Goal: Transaction & Acquisition: Purchase product/service

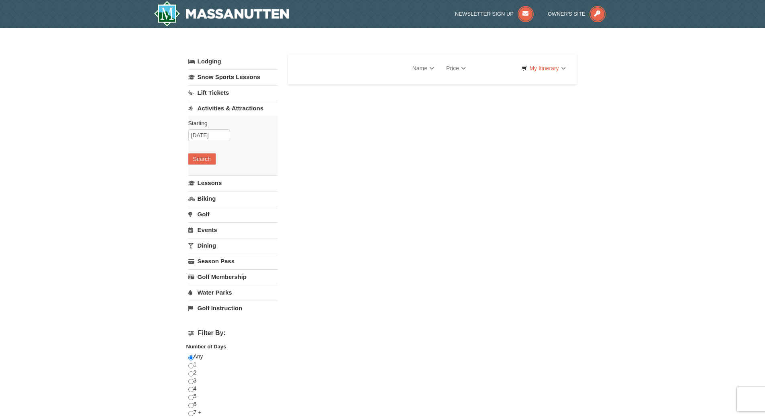
select select "10"
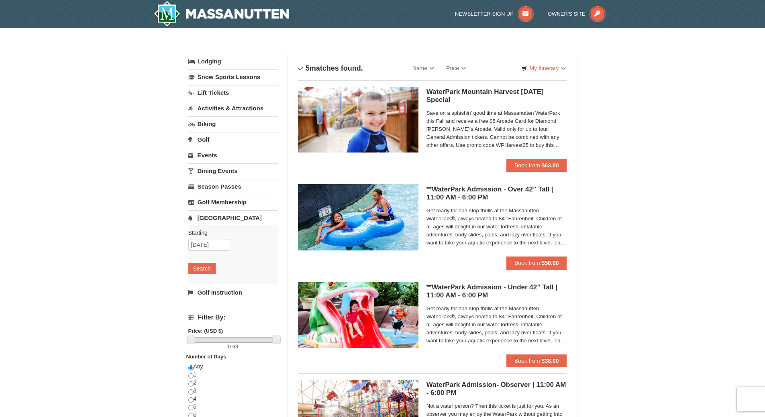
click at [218, 64] on link "Lodging" at bounding box center [233, 61] width 90 height 14
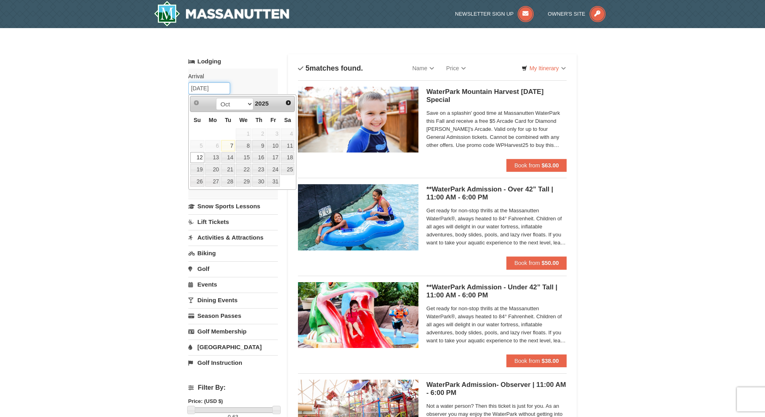
click at [217, 88] on input "[DATE]" at bounding box center [209, 88] width 42 height 12
click at [287, 145] on link "11" at bounding box center [288, 145] width 14 height 11
type input "10/11/2025"
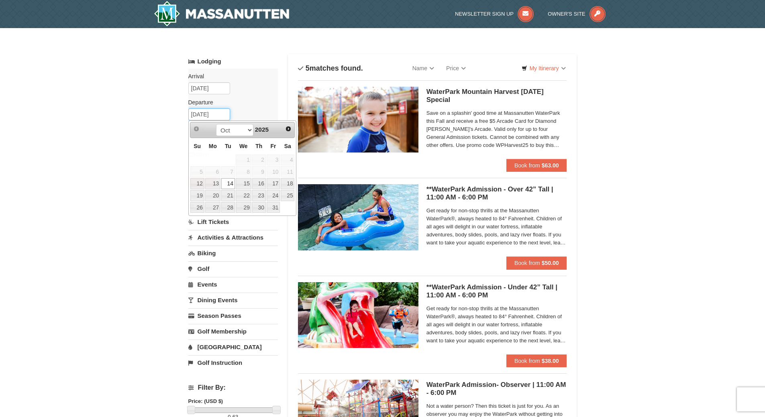
click at [205, 115] on input "[DATE]" at bounding box center [209, 114] width 42 height 12
click at [200, 182] on link "12" at bounding box center [197, 183] width 14 height 11
type input "[DATE]"
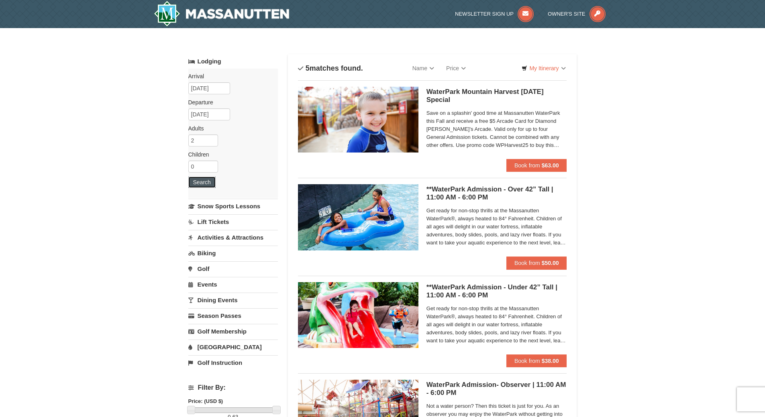
click at [200, 182] on button "Search" at bounding box center [201, 182] width 27 height 11
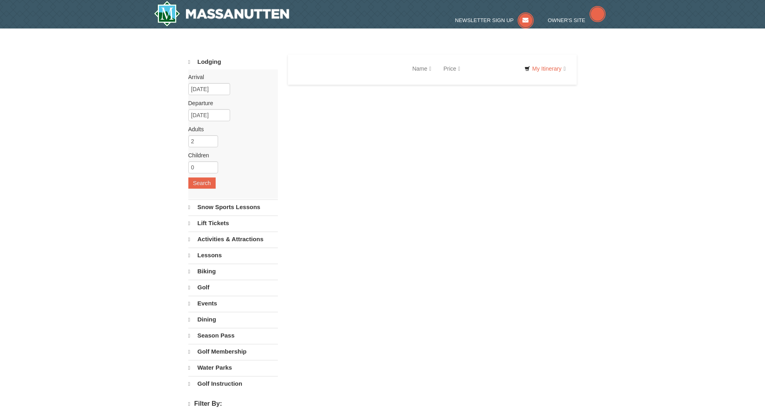
select select "10"
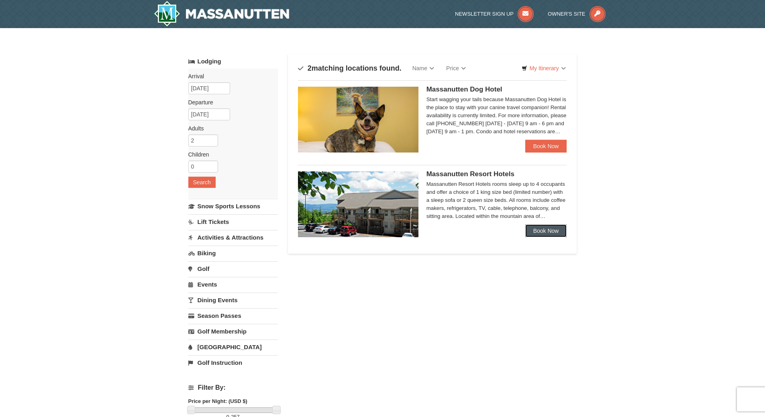
click at [538, 227] on link "Book Now" at bounding box center [547, 231] width 42 height 13
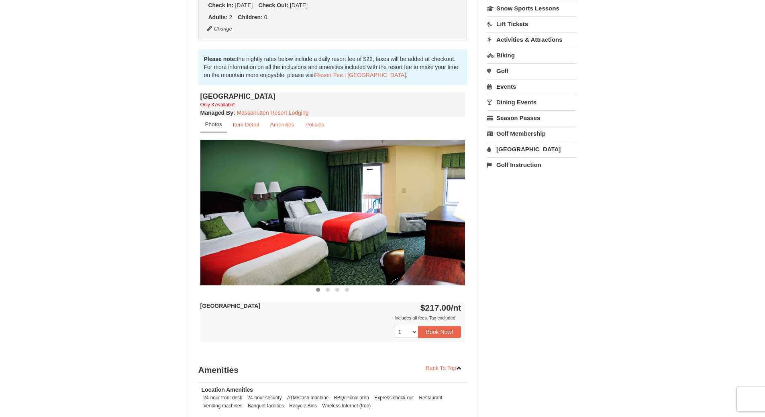
scroll to position [214, 0]
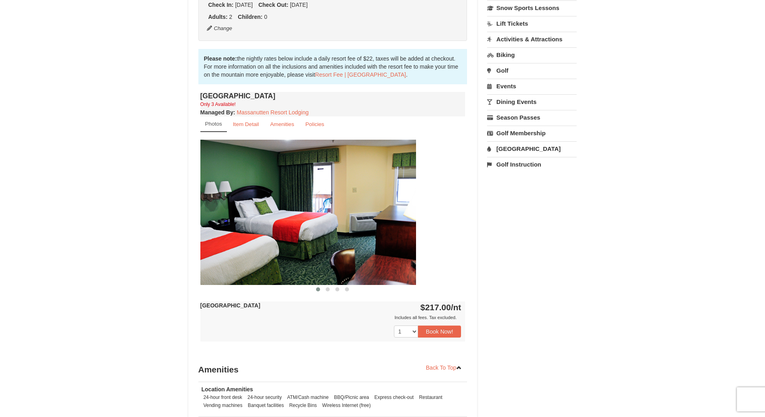
drag, startPoint x: 368, startPoint y: 261, endPoint x: 205, endPoint y: 281, distance: 164.4
click at [218, 281] on img at bounding box center [283, 212] width 265 height 145
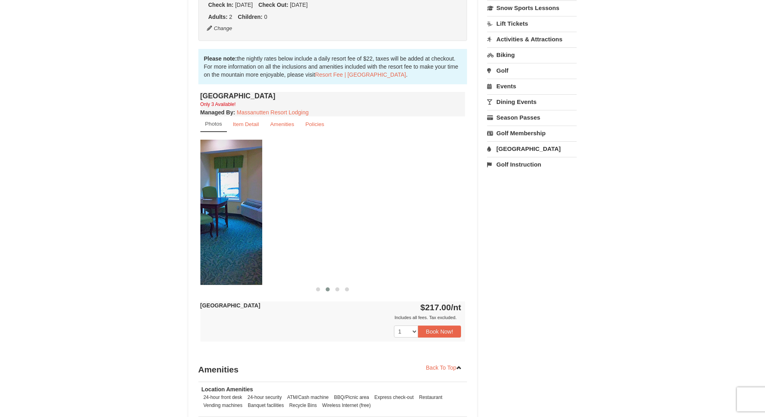
drag, startPoint x: 350, startPoint y: 238, endPoint x: 188, endPoint y: 242, distance: 162.0
click at [188, 242] on div "Book from $217.00! 1822 Resort Drive, Massanutten, VA Availability Amenities Po…" at bounding box center [332, 188] width 289 height 646
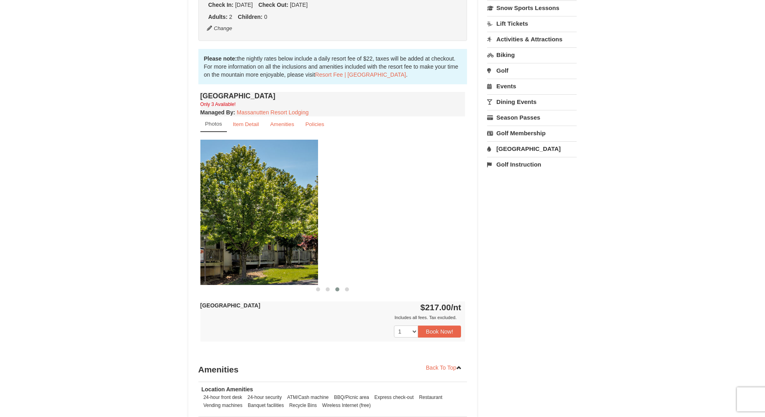
drag, startPoint x: 413, startPoint y: 231, endPoint x: 263, endPoint y: 243, distance: 150.0
click at [264, 245] on img at bounding box center [185, 212] width 265 height 145
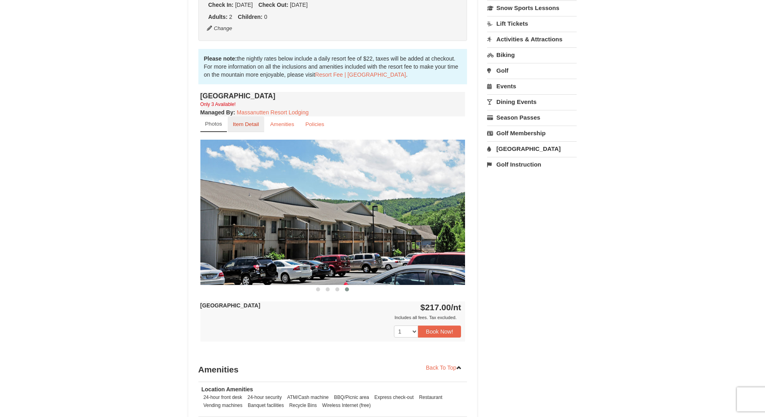
click at [246, 129] on link "Item Detail" at bounding box center [246, 125] width 37 height 16
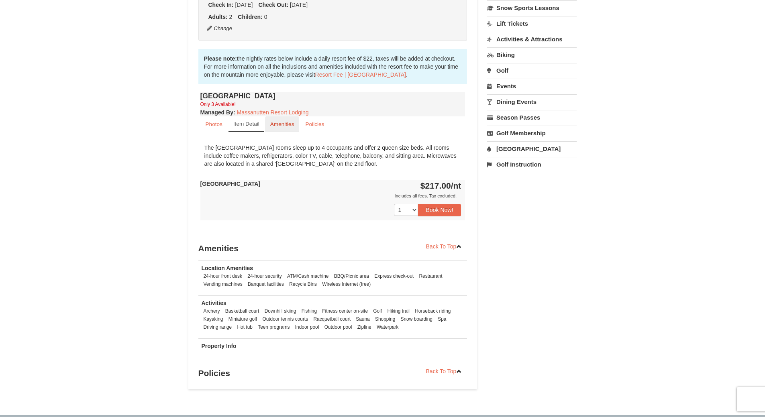
click at [290, 129] on link "Amenities" at bounding box center [282, 125] width 35 height 16
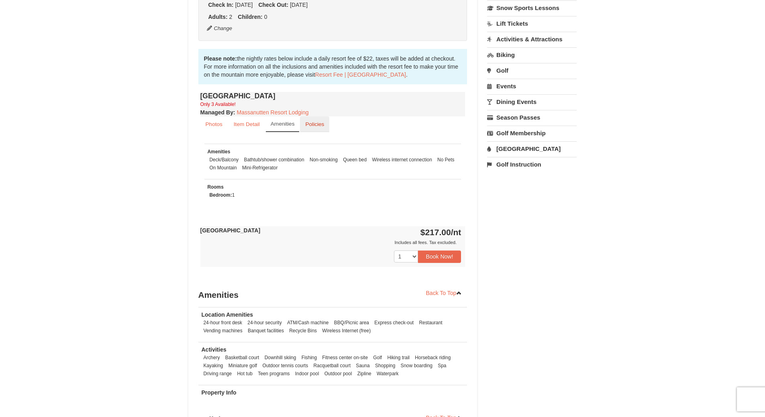
click at [315, 129] on link "Policies" at bounding box center [314, 125] width 29 height 16
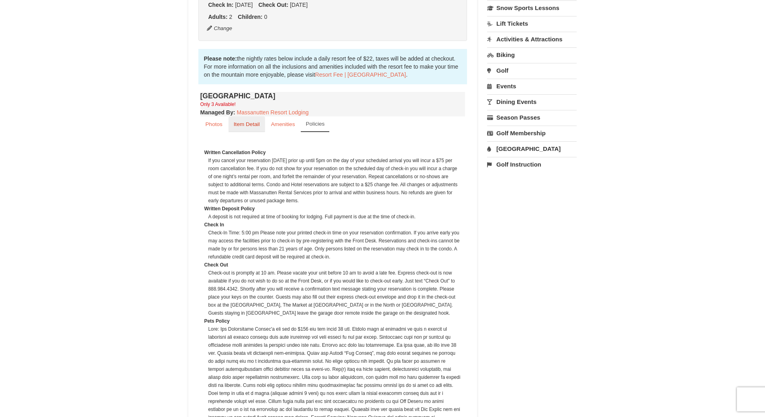
click at [253, 129] on link "Item Detail" at bounding box center [247, 125] width 37 height 16
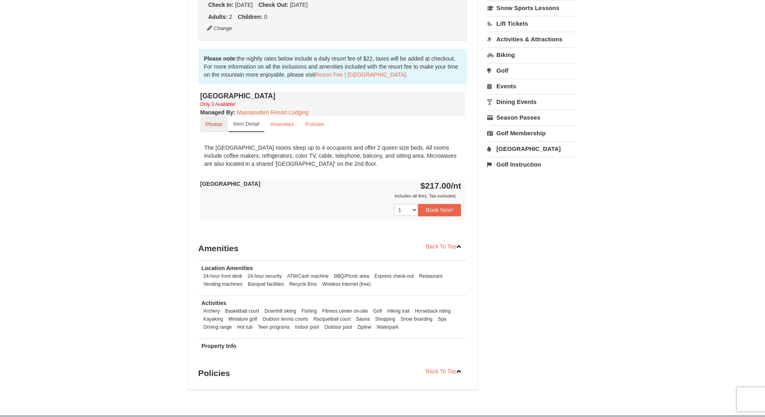
click at [220, 125] on small "Photos" at bounding box center [214, 124] width 17 height 6
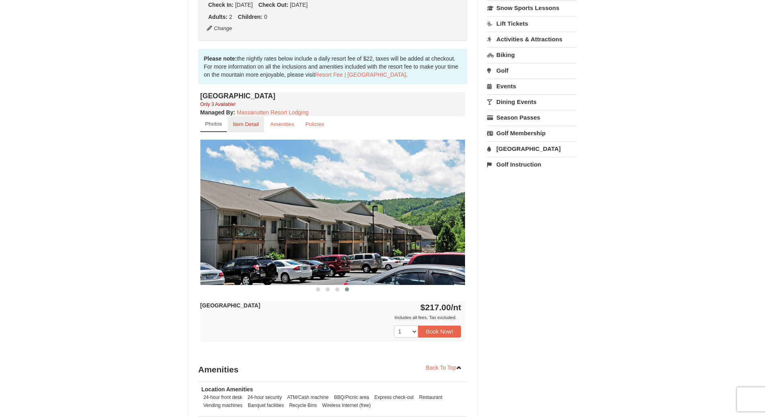
click at [248, 131] on link "Item Detail" at bounding box center [246, 125] width 37 height 16
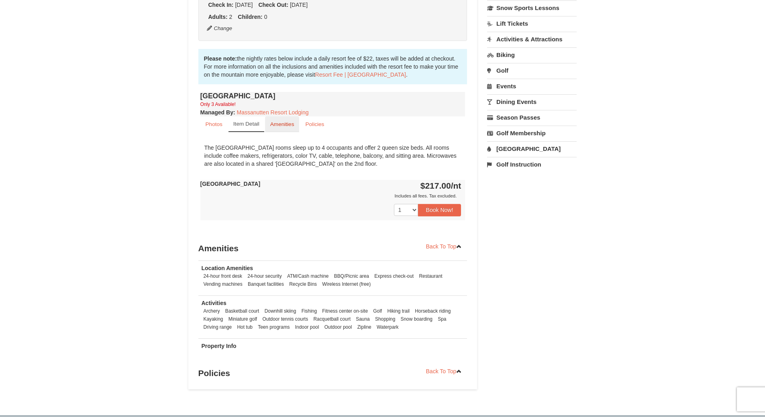
click at [281, 127] on small "Amenities" at bounding box center [282, 124] width 24 height 6
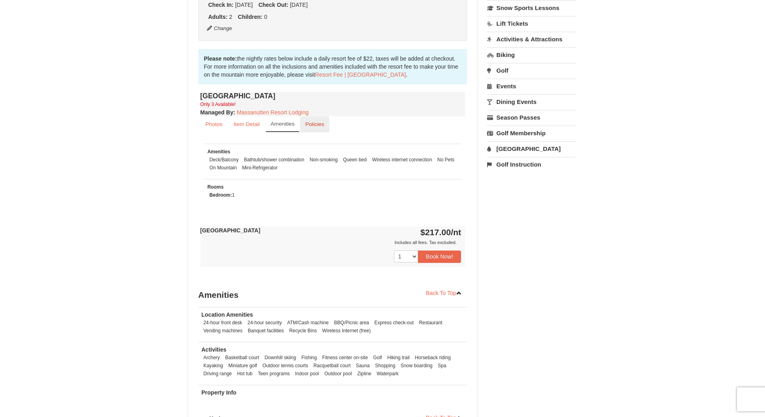
click at [309, 129] on link "Policies" at bounding box center [314, 125] width 29 height 16
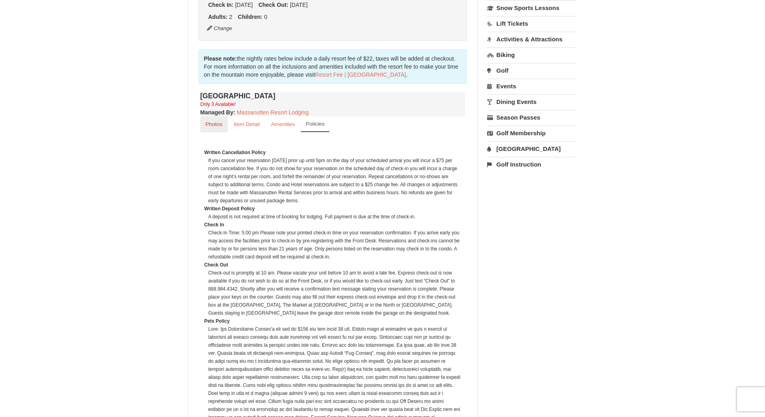
click at [217, 127] on small "Photos" at bounding box center [214, 124] width 17 height 6
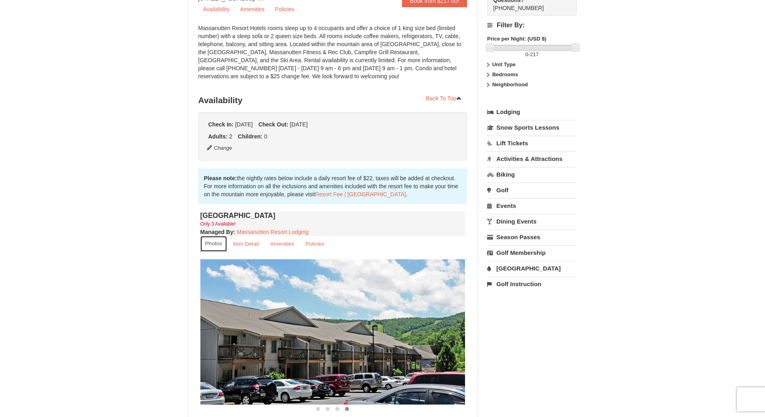
scroll to position [0, 0]
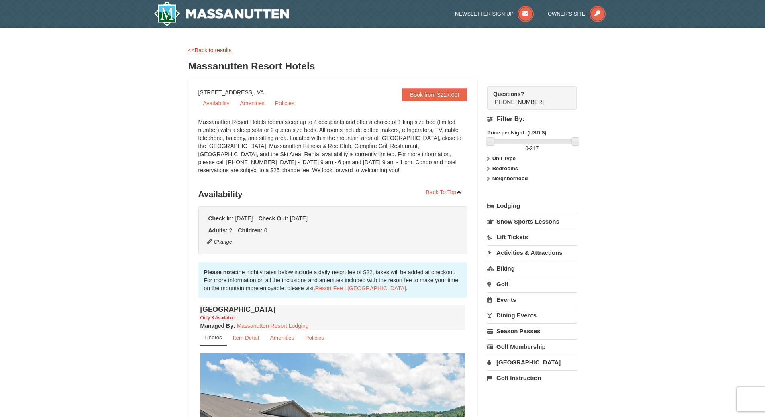
click at [219, 47] on link "<<Back to results" at bounding box center [209, 50] width 43 height 6
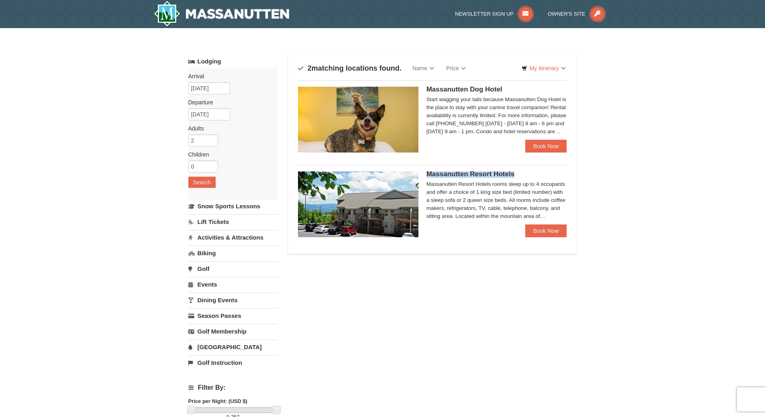
drag, startPoint x: 426, startPoint y: 172, endPoint x: 524, endPoint y: 172, distance: 98.0
click at [524, 172] on h5 "Massanutten Resort Hotels" at bounding box center [497, 175] width 141 height 6
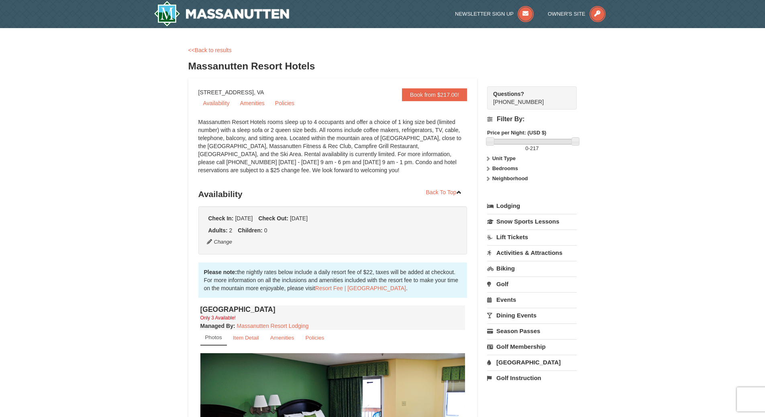
drag, startPoint x: 292, startPoint y: 67, endPoint x: 186, endPoint y: 72, distance: 106.2
click at [186, 72] on div "× <<Back to results Massanutten Resort Hotels Book from $217.00! 1822 Resort Dr…" at bounding box center [382, 385] width 405 height 699
copy h3 "Massanutten Resort Hotels"
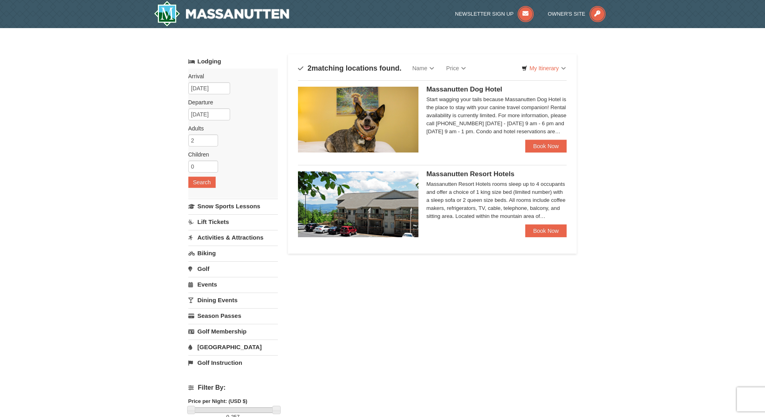
click at [227, 304] on link "Dining Events" at bounding box center [233, 300] width 90 height 15
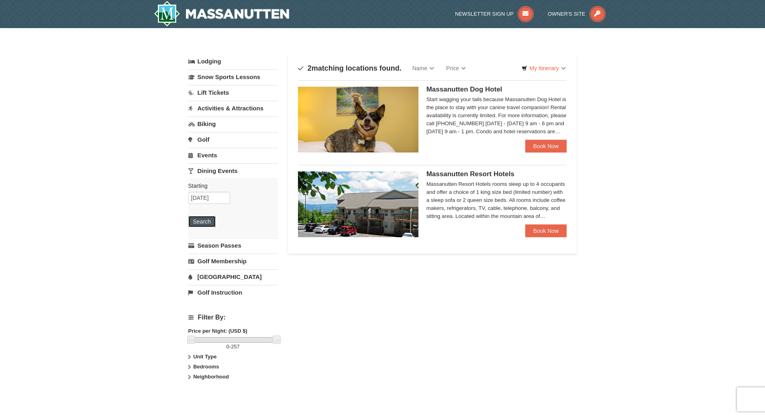
click at [207, 222] on button "Search" at bounding box center [201, 221] width 27 height 11
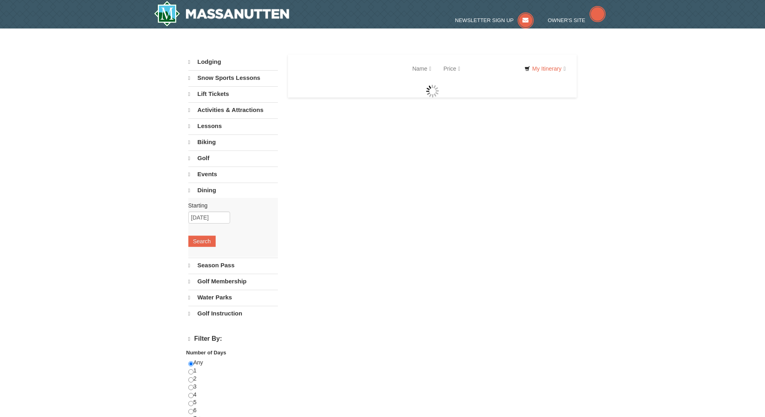
select select "10"
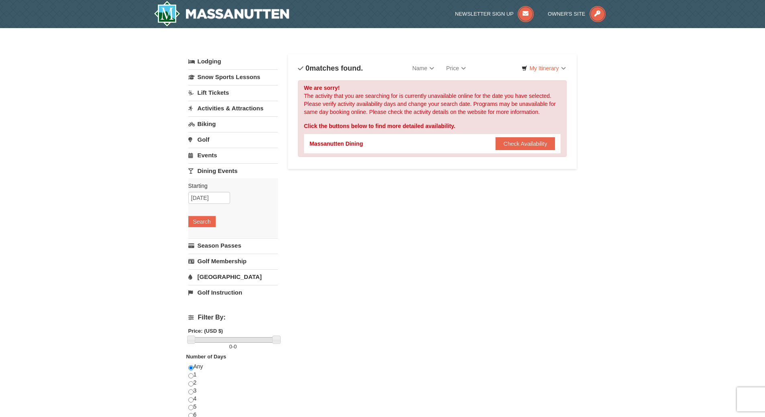
click at [216, 109] on link "Activities & Attractions" at bounding box center [233, 108] width 90 height 15
click at [205, 162] on button "Search" at bounding box center [201, 158] width 27 height 11
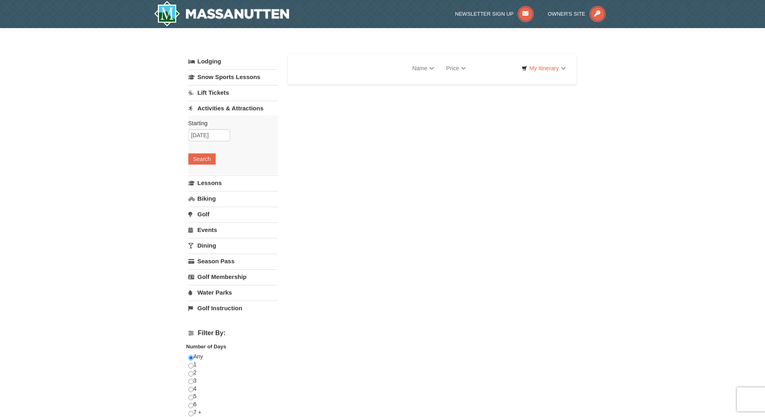
select select "10"
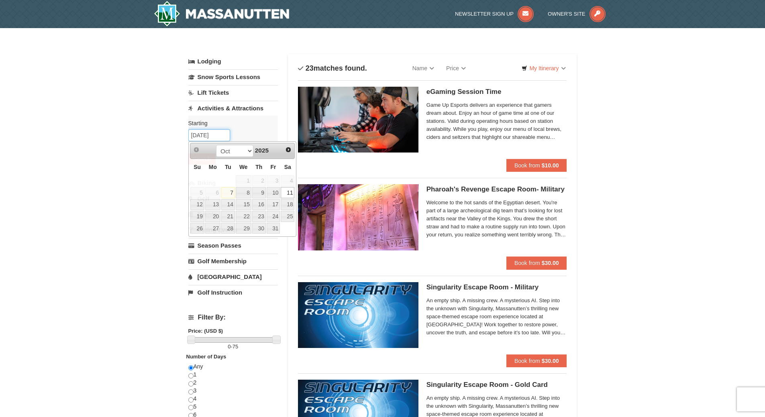
click at [213, 138] on input "10/11/2025" at bounding box center [209, 135] width 42 height 12
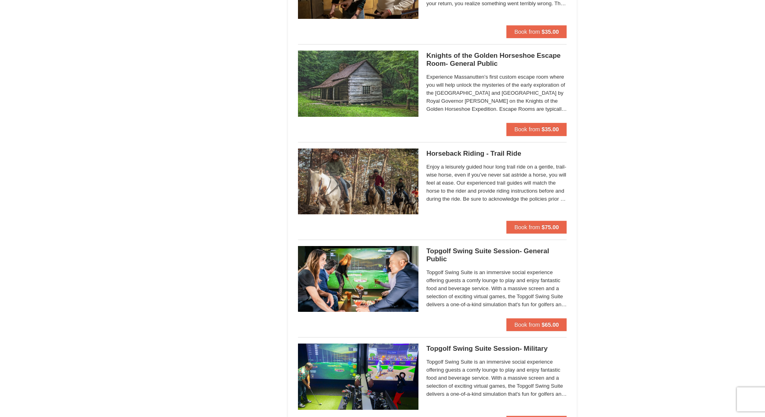
scroll to position [819, 0]
click at [585, 149] on div "× Categories List Filter My Itinerary Questions? 1-540-289-9441 Lodging Arrival…" at bounding box center [382, 371] width 765 height 2324
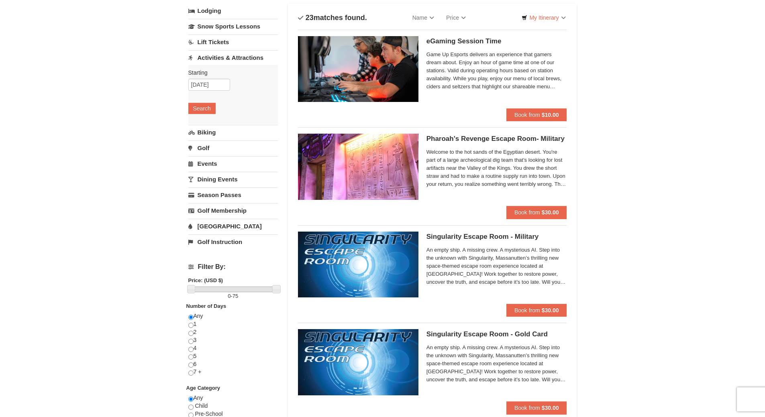
scroll to position [50, 0]
click at [211, 193] on link "Season Passes" at bounding box center [233, 195] width 90 height 15
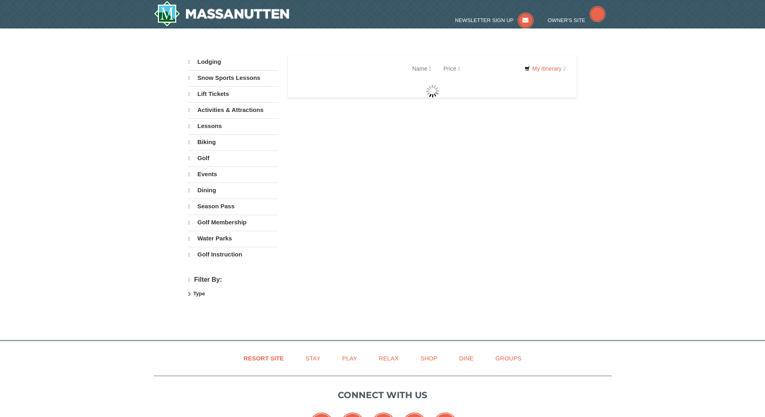
select select "10"
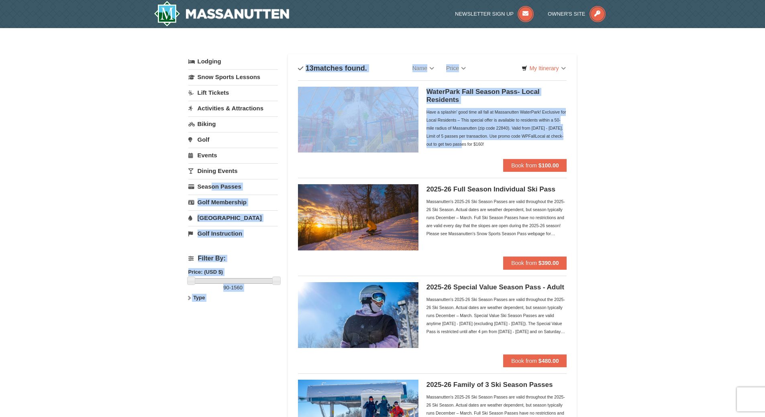
drag, startPoint x: 0, startPoint y: 0, endPoint x: 685, endPoint y: 160, distance: 704.0
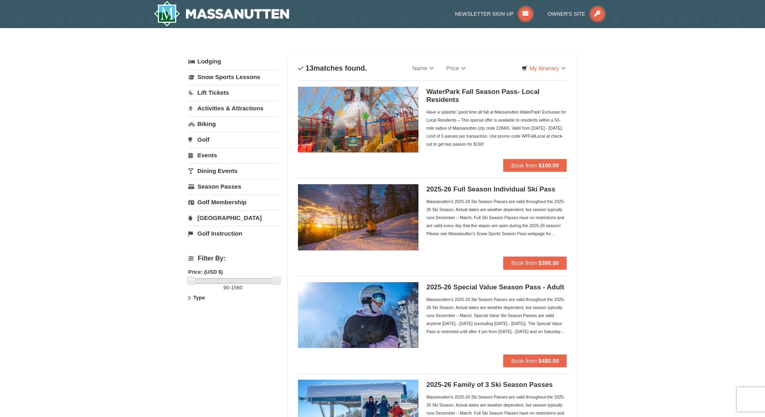
click at [231, 94] on link "Lift Tickets" at bounding box center [233, 92] width 90 height 15
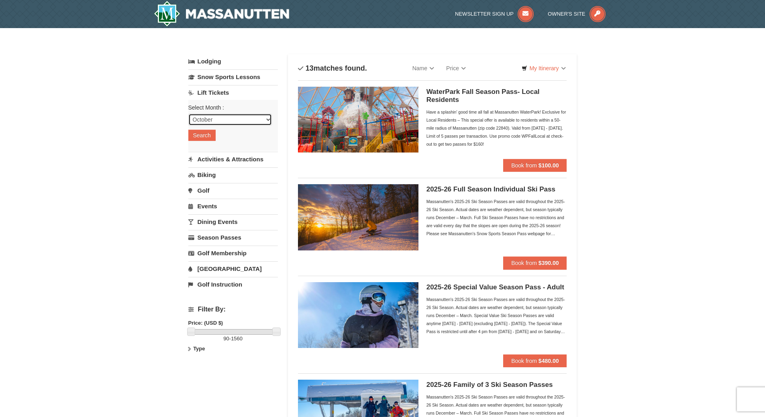
click at [223, 117] on select "October November December January February March April May June July August Sep…" at bounding box center [230, 120] width 84 height 12
click at [194, 136] on button "Search" at bounding box center [201, 135] width 27 height 11
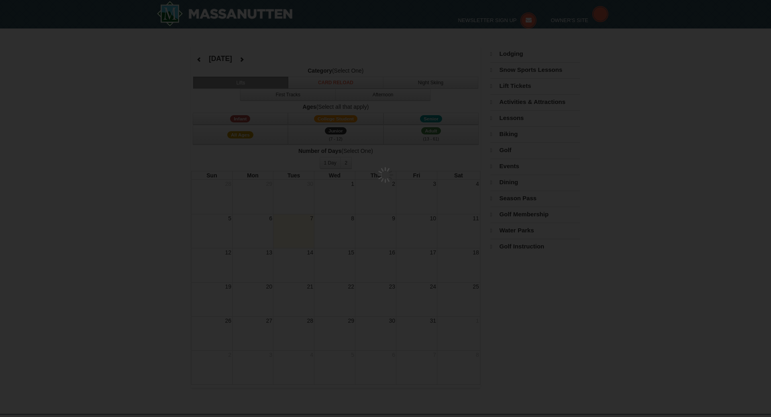
select select "10"
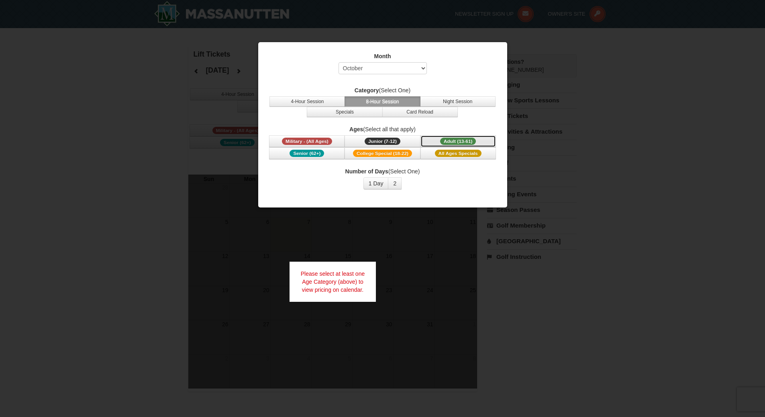
click at [450, 141] on span "Adult (13-61)" at bounding box center [458, 141] width 36 height 7
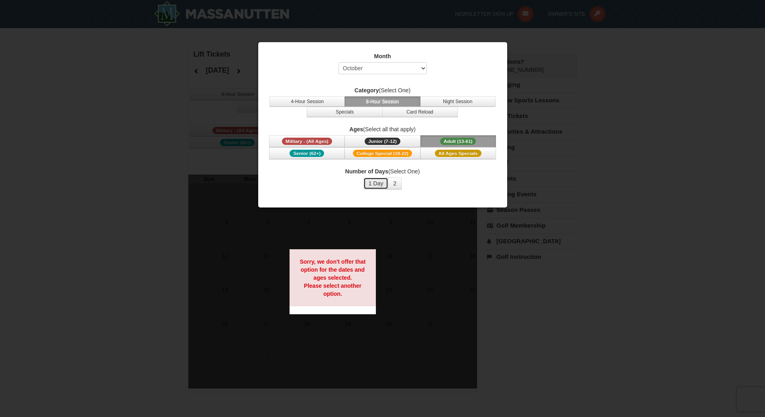
click at [376, 187] on button "1 Day" at bounding box center [376, 184] width 25 height 12
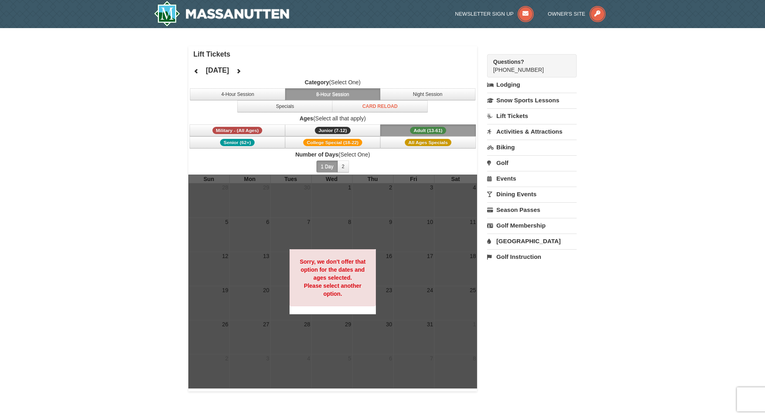
click at [439, 231] on div at bounding box center [332, 282] width 289 height 214
click at [319, 103] on button "Specials" at bounding box center [285, 106] width 96 height 12
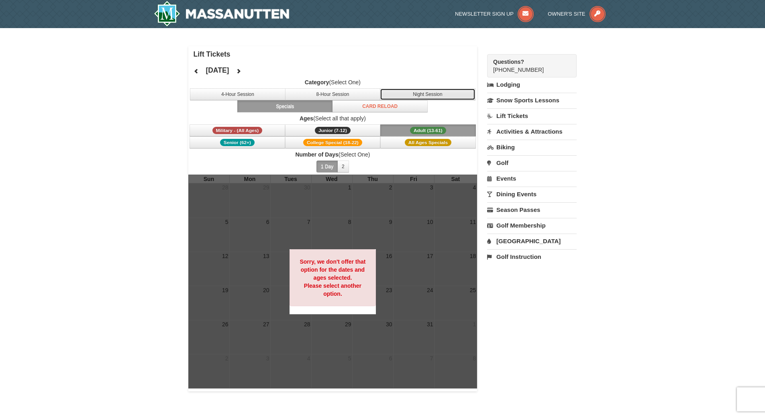
click at [415, 92] on button "Night Session" at bounding box center [428, 94] width 96 height 12
click at [340, 167] on button "2" at bounding box center [344, 167] width 12 height 12
click at [323, 168] on button "1 Day" at bounding box center [327, 167] width 21 height 12
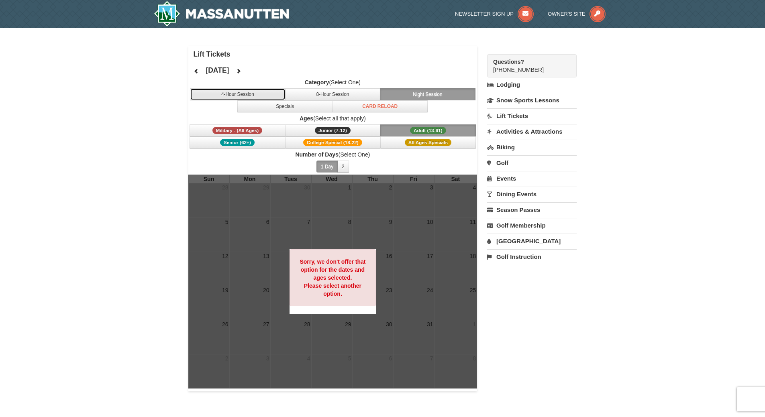
click at [269, 97] on button "4-Hour Session" at bounding box center [238, 94] width 96 height 12
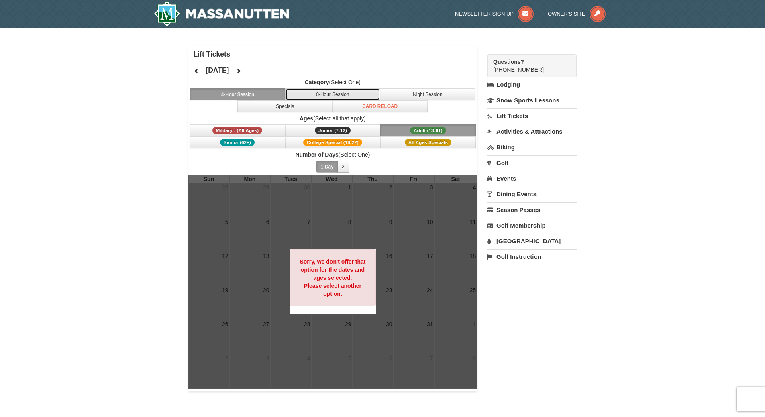
click at [319, 95] on button "8-Hour Session" at bounding box center [333, 94] width 96 height 12
click at [323, 170] on button "1 Day" at bounding box center [327, 167] width 21 height 12
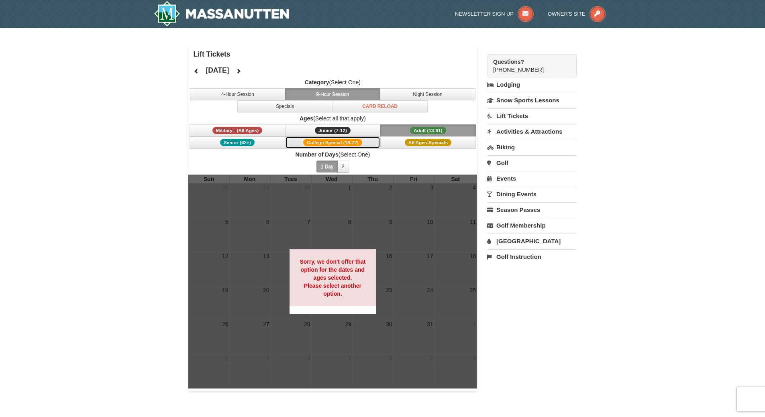
click at [344, 141] on span "College Special (18-22)" at bounding box center [332, 142] width 59 height 7
click at [267, 129] on button "Military - (All Ages)" at bounding box center [238, 131] width 96 height 12
click at [305, 131] on button "Junior (7-12) (7 - 12)" at bounding box center [333, 131] width 96 height 12
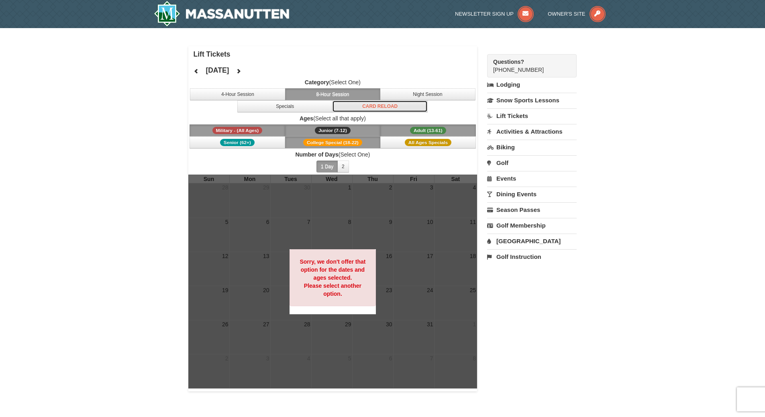
click at [357, 107] on button "Card Reload" at bounding box center [380, 106] width 96 height 12
click at [512, 116] on link "Lift Tickets" at bounding box center [532, 115] width 90 height 15
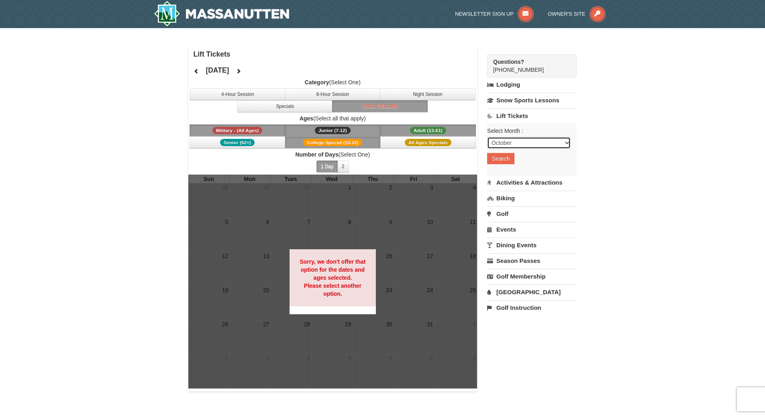
click at [510, 140] on select "October November December January February March April May June July August Sep…" at bounding box center [529, 143] width 84 height 12
select select "11"
click at [487, 137] on select "October November December January February March April May June July August Sep…" at bounding box center [529, 143] width 84 height 12
click at [507, 159] on button "Search" at bounding box center [500, 158] width 27 height 11
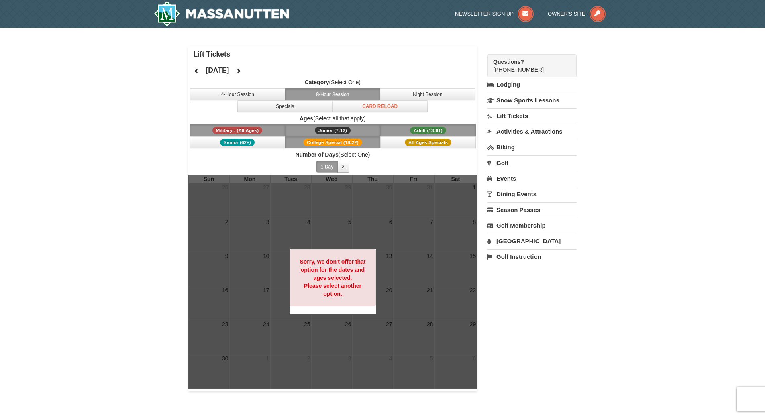
click at [436, 131] on span "Adult (13-61)" at bounding box center [428, 130] width 36 height 7
click at [421, 145] on span "All Ages Specials" at bounding box center [428, 142] width 47 height 7
click at [401, 128] on button "Adult (13-61) (13 - 61)" at bounding box center [428, 131] width 96 height 12
click at [360, 135] on button "Junior (7-12) (7 - 12)" at bounding box center [333, 131] width 96 height 12
click at [358, 137] on button "College Special (18-22)" at bounding box center [333, 143] width 96 height 12
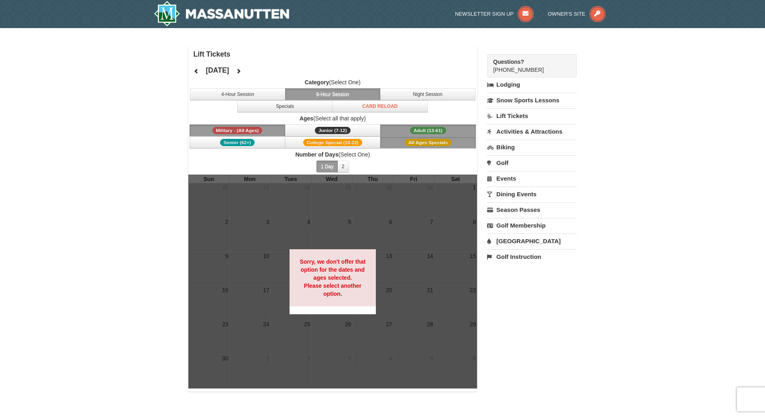
click at [275, 128] on button "Military - (All Ages)" at bounding box center [238, 131] width 96 height 12
drag, startPoint x: 422, startPoint y: 149, endPoint x: 413, endPoint y: 140, distance: 12.2
click at [413, 140] on div "Category (Select One) 4-Hour Session 8-Hour Session Night Session Specials Card…" at bounding box center [332, 126] width 289 height 96
click at [413, 140] on span "All Ages Specials" at bounding box center [428, 142] width 47 height 7
click at [411, 153] on label "Number of Days (Select One)" at bounding box center [332, 155] width 289 height 8
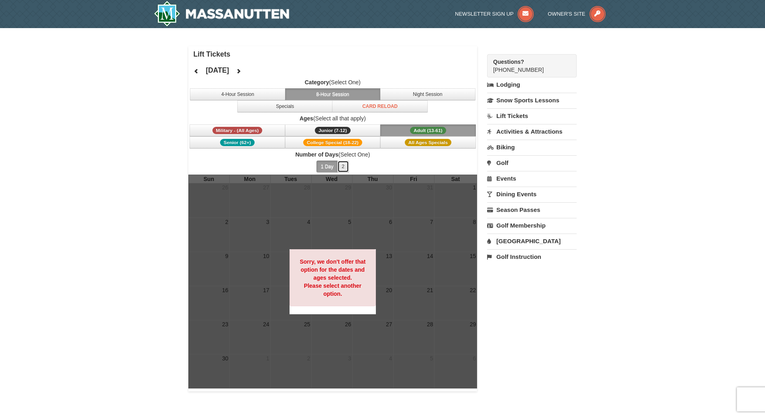
click at [343, 171] on button "2" at bounding box center [344, 167] width 12 height 12
click at [325, 170] on button "1 Day" at bounding box center [327, 167] width 21 height 12
click at [267, 92] on button "4-Hour Session" at bounding box center [238, 94] width 96 height 12
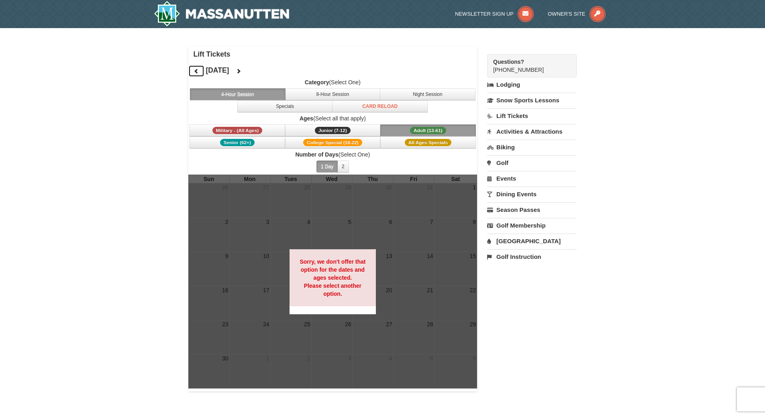
click at [200, 72] on button at bounding box center [196, 71] width 16 height 12
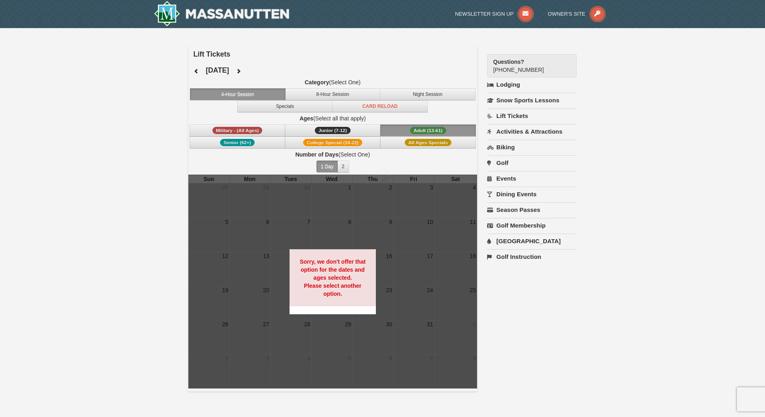
click at [200, 72] on div at bounding box center [382, 208] width 765 height 417
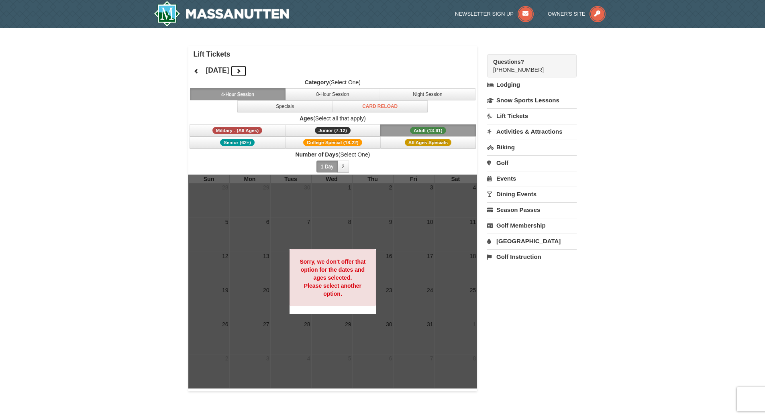
click at [241, 72] on icon at bounding box center [239, 71] width 6 height 6
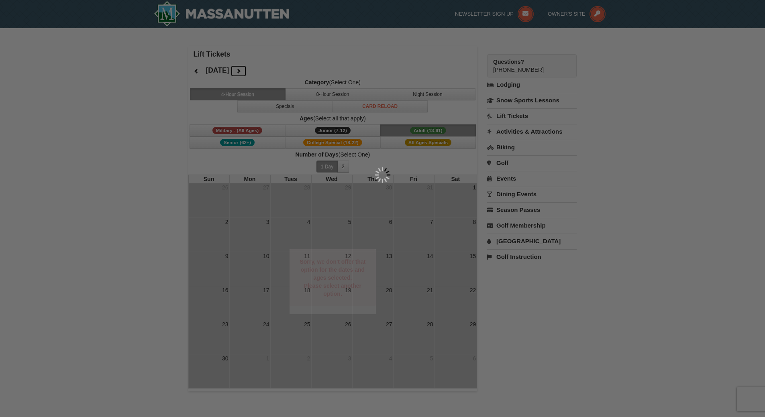
click at [258, 72] on div at bounding box center [382, 208] width 765 height 417
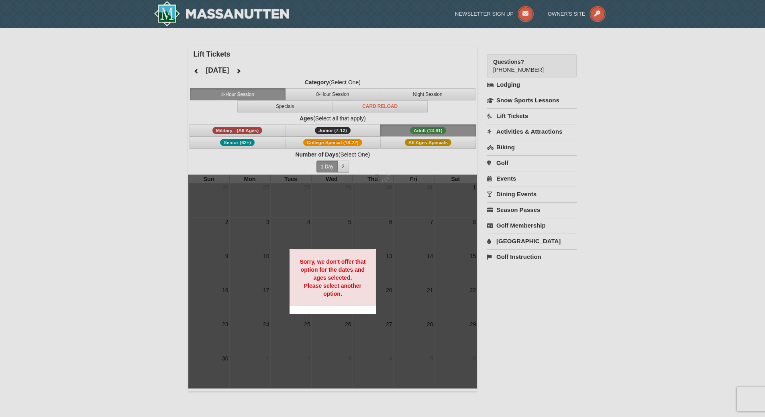
click at [258, 72] on div at bounding box center [382, 208] width 765 height 417
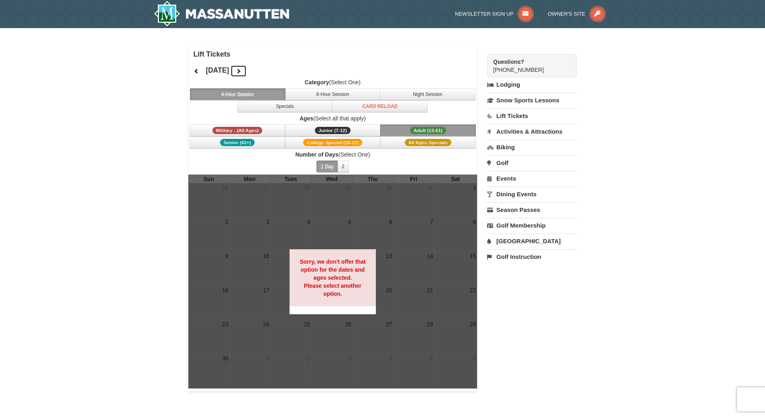
click at [241, 70] on icon at bounding box center [239, 71] width 6 height 6
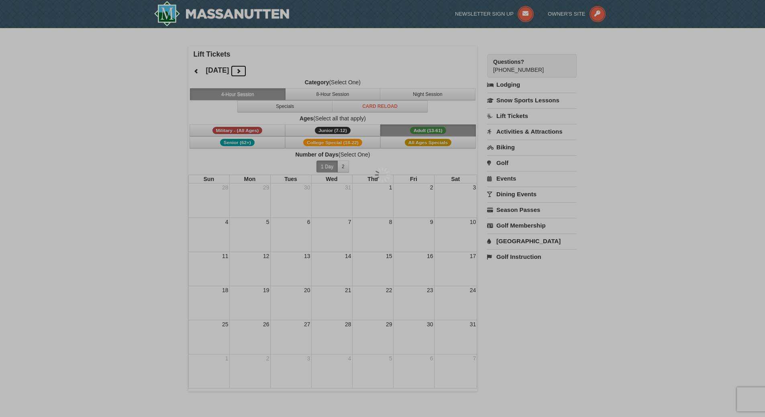
click at [265, 70] on div at bounding box center [382, 208] width 765 height 417
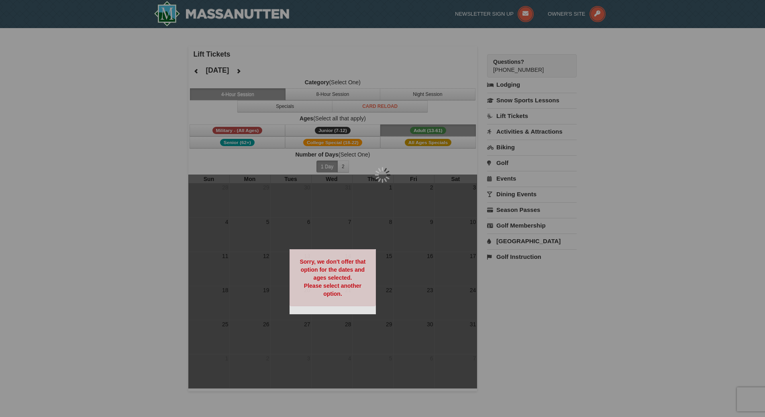
click at [265, 70] on div at bounding box center [382, 208] width 765 height 417
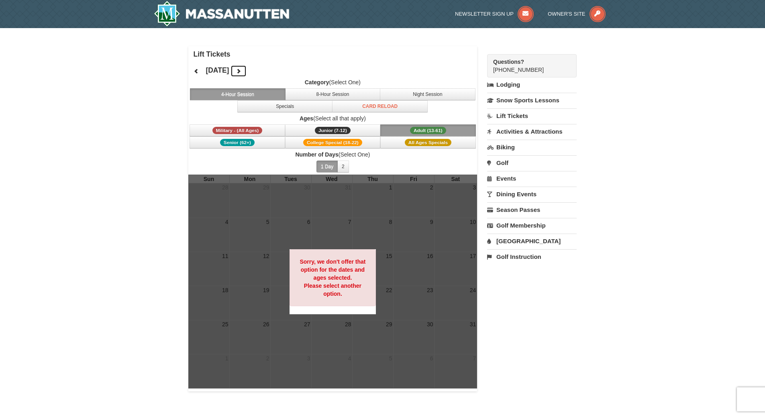
click at [247, 72] on button at bounding box center [239, 71] width 16 height 12
click at [538, 135] on link "Activities & Attractions" at bounding box center [532, 131] width 90 height 15
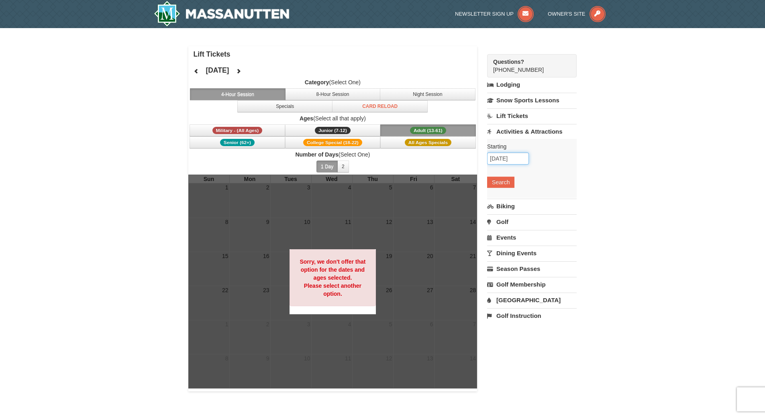
click at [515, 158] on input "10/07/2025" at bounding box center [508, 159] width 42 height 12
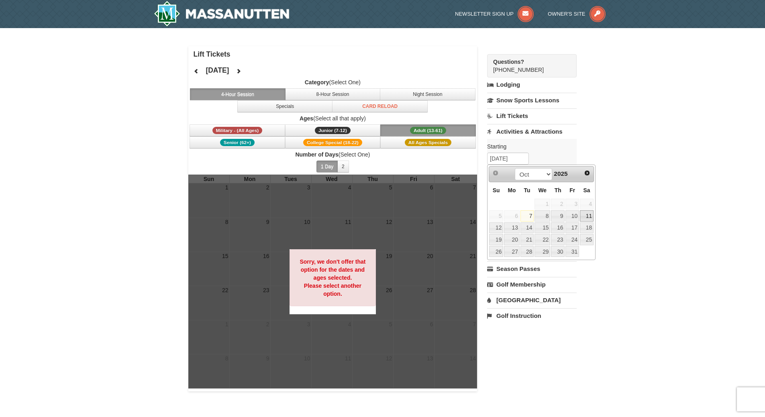
click at [587, 213] on link "11" at bounding box center [587, 216] width 14 height 11
type input "10/11/2025"
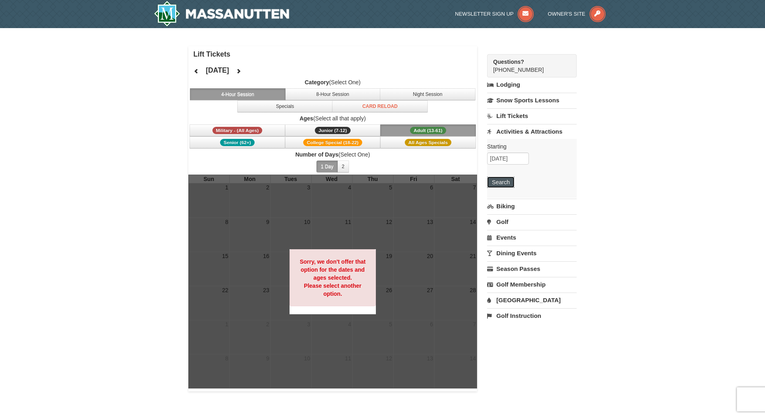
click at [505, 178] on button "Search" at bounding box center [500, 182] width 27 height 11
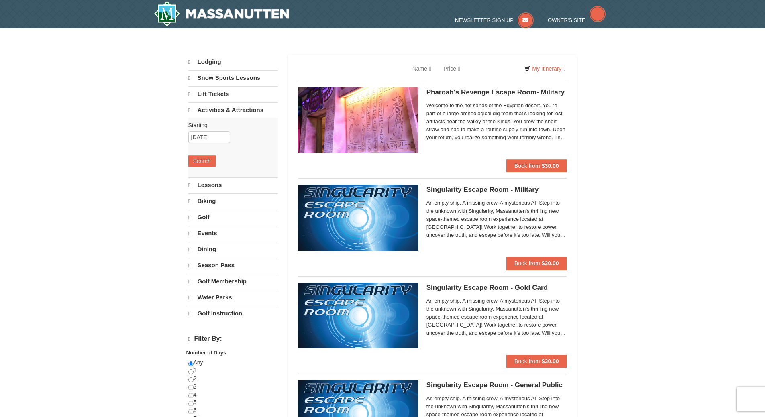
select select "10"
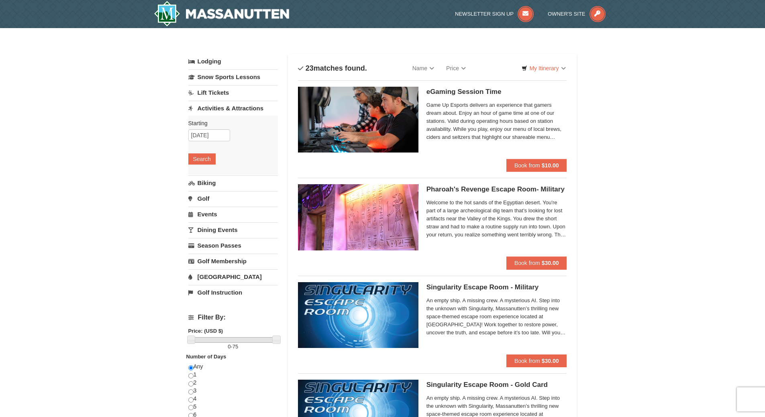
click at [215, 229] on link "Dining Events" at bounding box center [233, 230] width 90 height 15
click at [205, 225] on button "Search" at bounding box center [201, 221] width 27 height 11
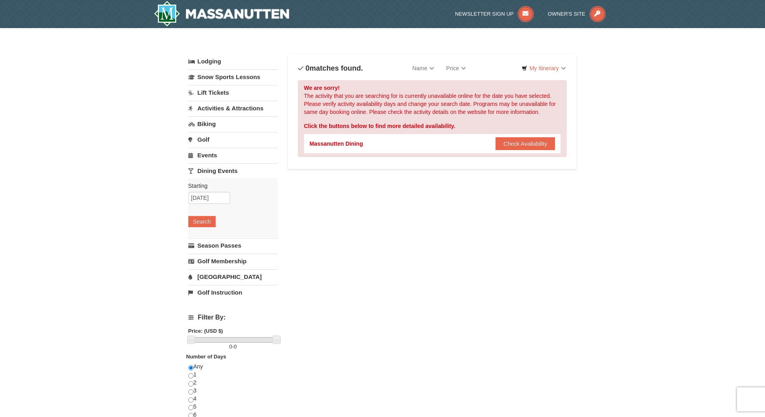
click at [219, 276] on link "[GEOGRAPHIC_DATA]" at bounding box center [233, 277] width 90 height 15
click at [207, 270] on button "Search" at bounding box center [201, 268] width 27 height 11
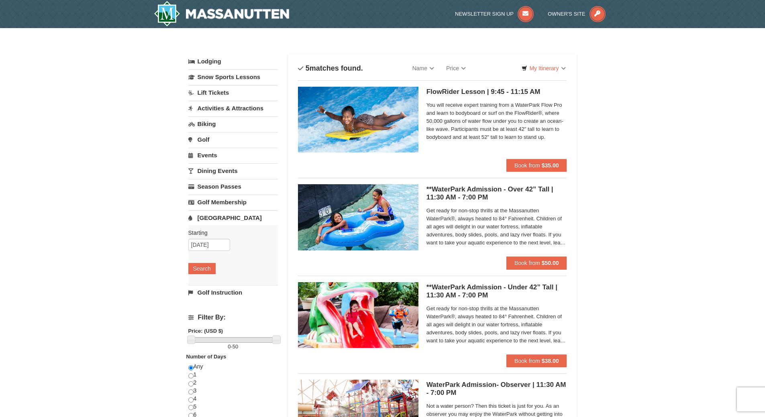
click at [209, 127] on link "Biking" at bounding box center [233, 124] width 90 height 15
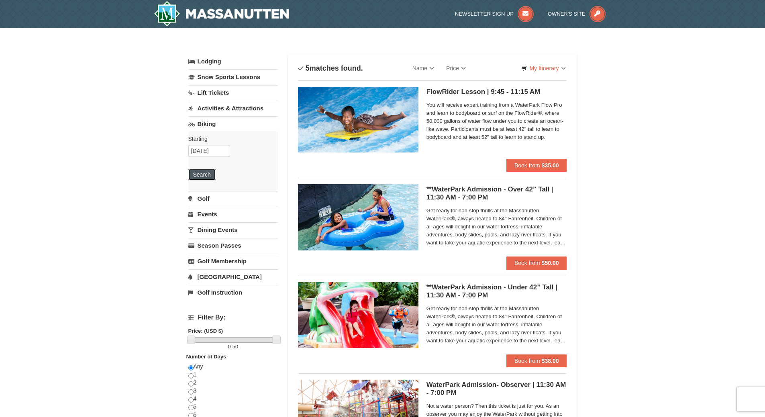
click at [200, 170] on button "Search" at bounding box center [201, 174] width 27 height 11
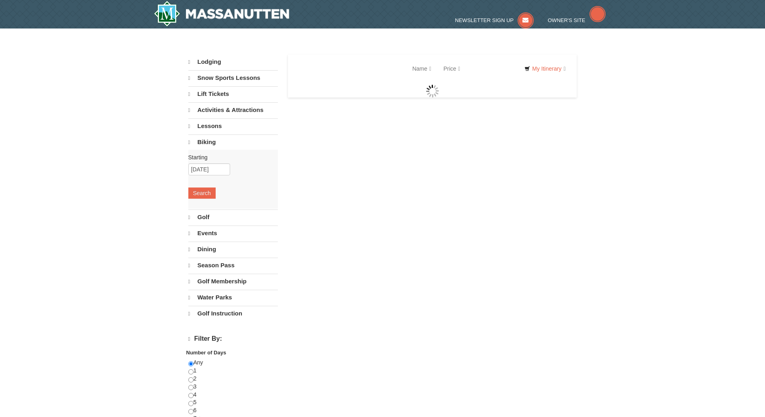
select select "10"
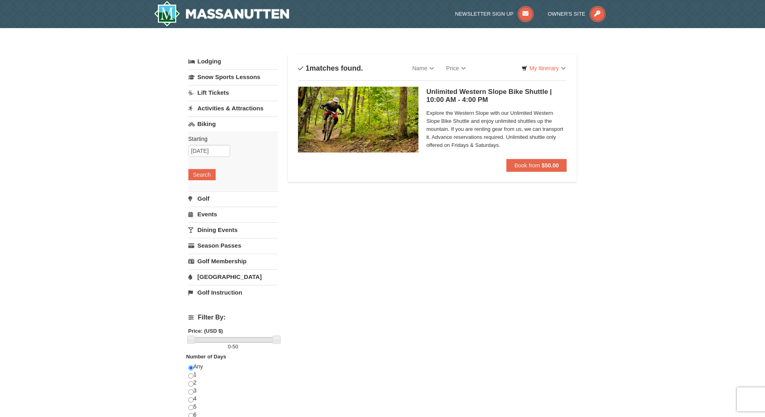
click at [209, 65] on link "Lodging" at bounding box center [233, 61] width 90 height 14
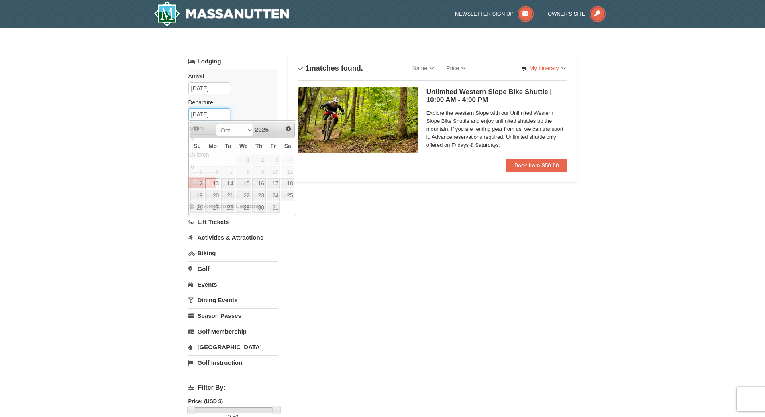
click at [214, 116] on input "[DATE]" at bounding box center [209, 114] width 42 height 12
click at [198, 183] on link "12" at bounding box center [197, 183] width 14 height 11
type input "[DATE]"
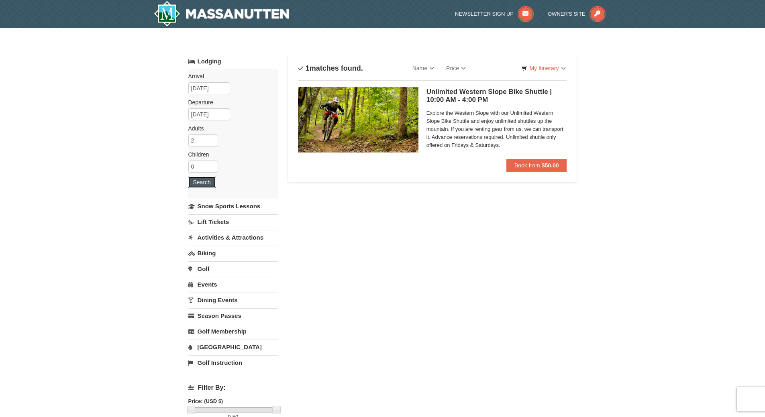
click at [198, 183] on button "Search" at bounding box center [201, 182] width 27 height 11
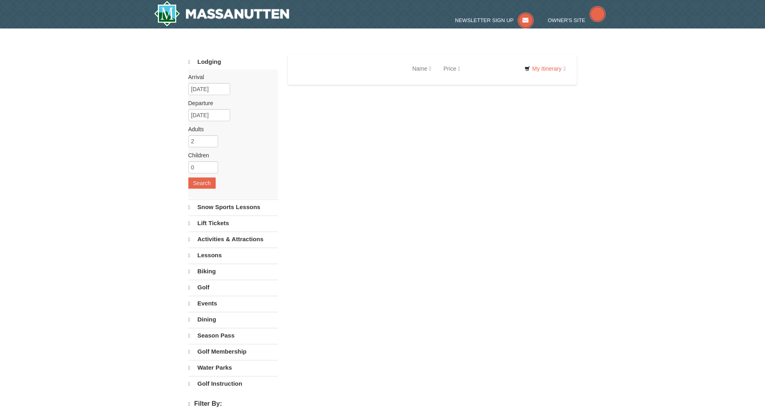
select select "10"
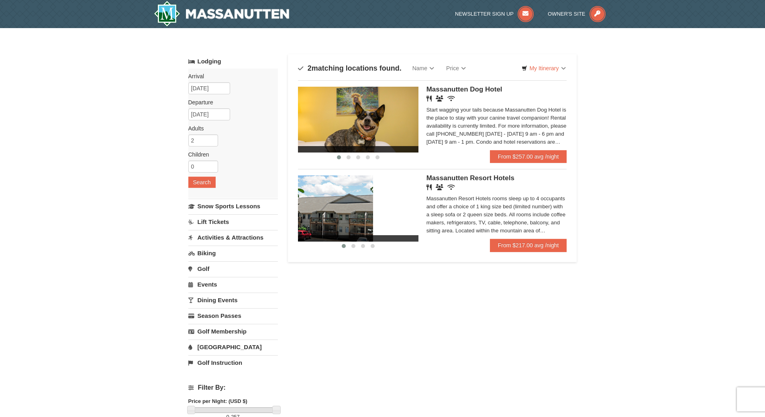
drag, startPoint x: 401, startPoint y: 209, endPoint x: 310, endPoint y: 212, distance: 90.8
click at [312, 211] on img at bounding box center [313, 209] width 121 height 66
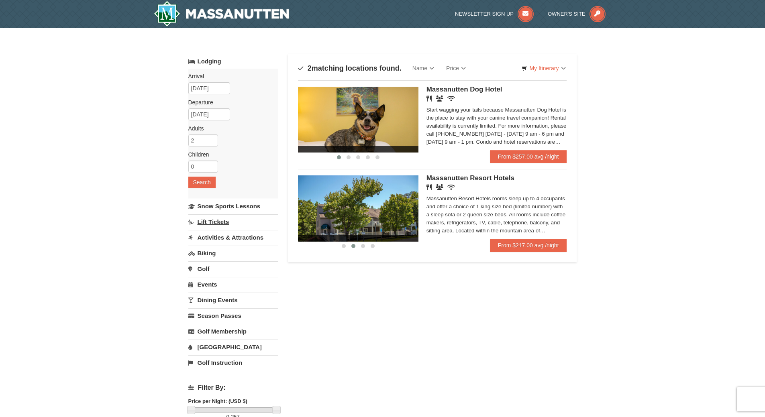
drag, startPoint x: 374, startPoint y: 213, endPoint x: 273, endPoint y: 219, distance: 101.1
click at [273, 219] on div "Lodging Arrival Please format dates MM/DD/YYYY Please format dates MM/DD/YYYY […" at bounding box center [382, 260] width 389 height 413
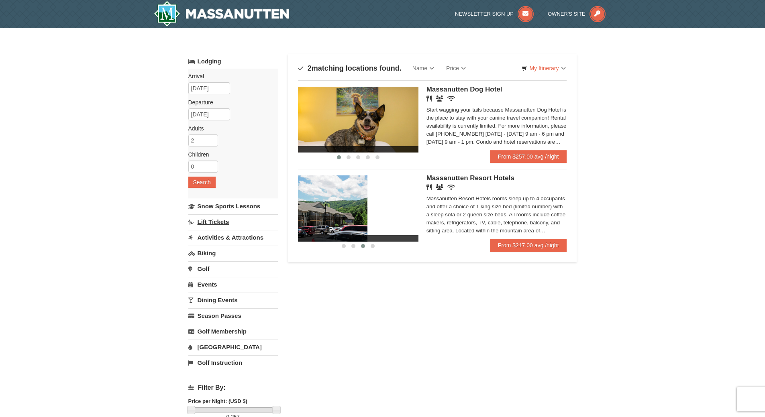
drag, startPoint x: 366, startPoint y: 218, endPoint x: 277, endPoint y: 225, distance: 89.0
click at [276, 225] on div "Lodging Arrival Please format dates MM/DD/YYYY Please format dates MM/DD/YYYY […" at bounding box center [382, 260] width 389 height 413
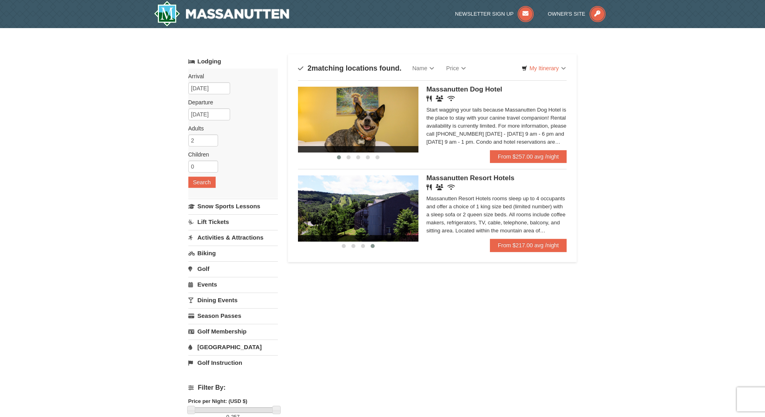
drag, startPoint x: 384, startPoint y: 215, endPoint x: 280, endPoint y: 224, distance: 103.7
click at [280, 224] on div "Lodging Arrival Please format dates MM/DD/YYYY Please format dates MM/DD/YYYY […" at bounding box center [382, 260] width 389 height 413
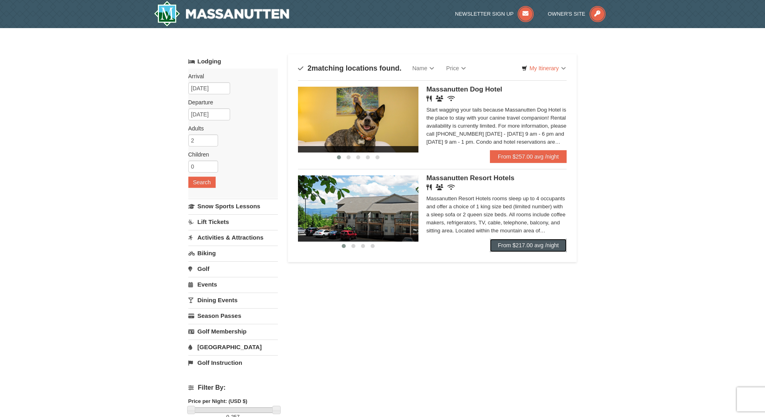
click at [502, 248] on link "From $217.00 avg /night" at bounding box center [528, 245] width 77 height 13
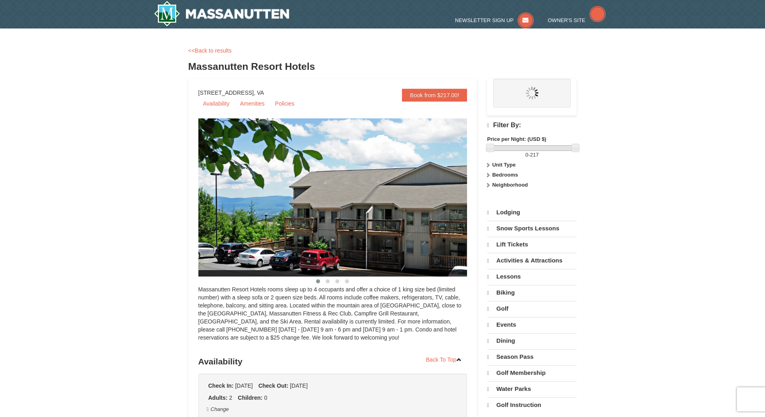
select select "10"
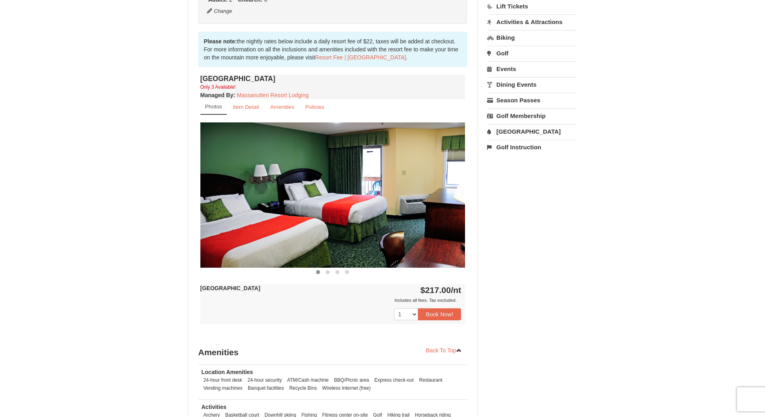
scroll to position [233, 0]
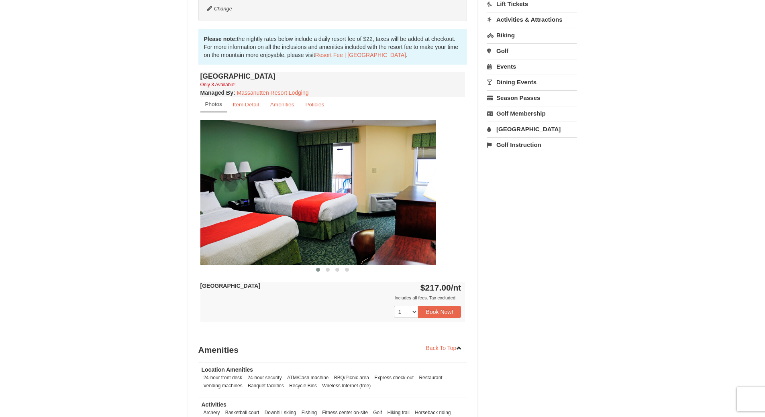
drag, startPoint x: 443, startPoint y: 241, endPoint x: 370, endPoint y: 254, distance: 74.4
click at [370, 254] on img at bounding box center [303, 192] width 265 height 145
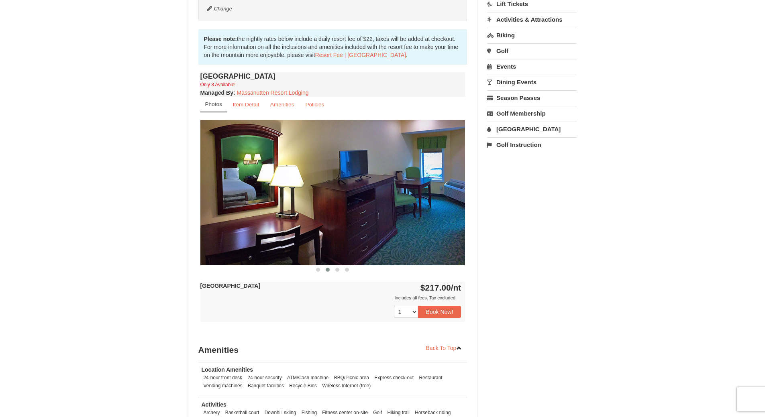
drag, startPoint x: 411, startPoint y: 240, endPoint x: 305, endPoint y: 235, distance: 105.8
click at [309, 237] on img at bounding box center [332, 192] width 265 height 145
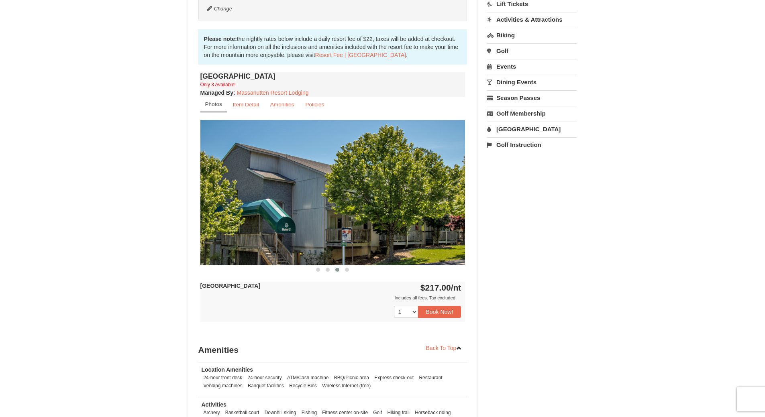
drag, startPoint x: 373, startPoint y: 216, endPoint x: 250, endPoint y: 239, distance: 125.0
click at [256, 239] on img at bounding box center [332, 192] width 265 height 145
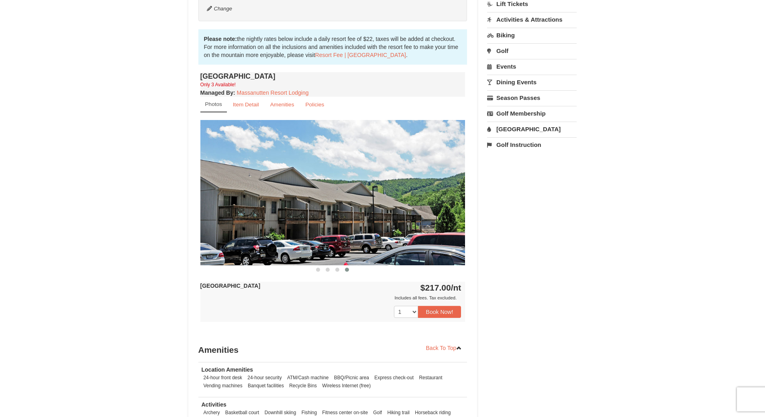
drag, startPoint x: 365, startPoint y: 220, endPoint x: 285, endPoint y: 223, distance: 80.4
click at [285, 223] on img at bounding box center [332, 192] width 265 height 145
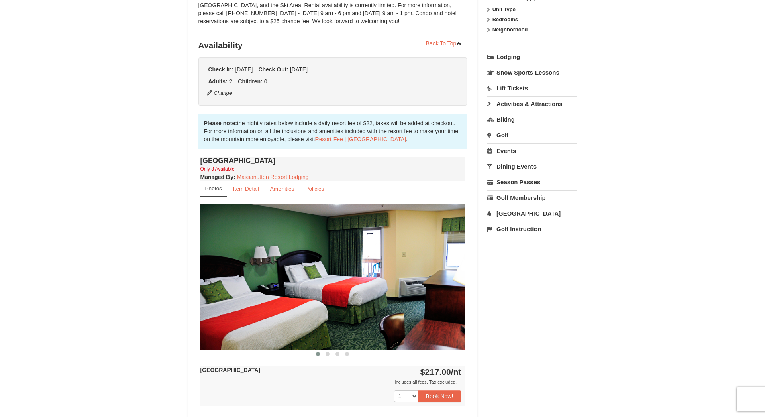
scroll to position [149, 0]
click at [509, 104] on link "Activities & Attractions" at bounding box center [532, 104] width 90 height 15
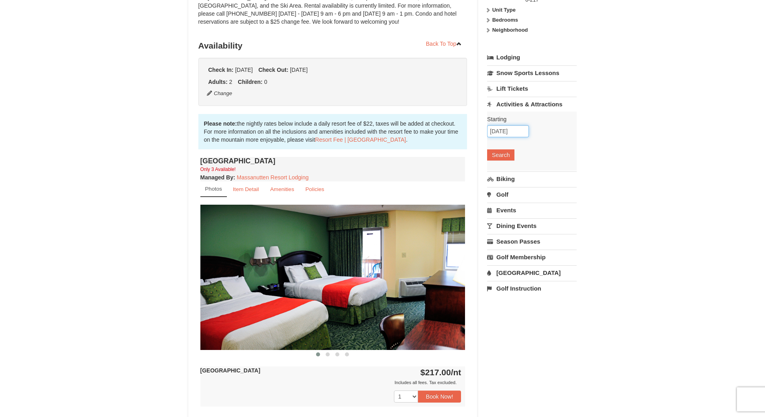
click at [518, 129] on input "10/11/2025" at bounding box center [508, 131] width 42 height 12
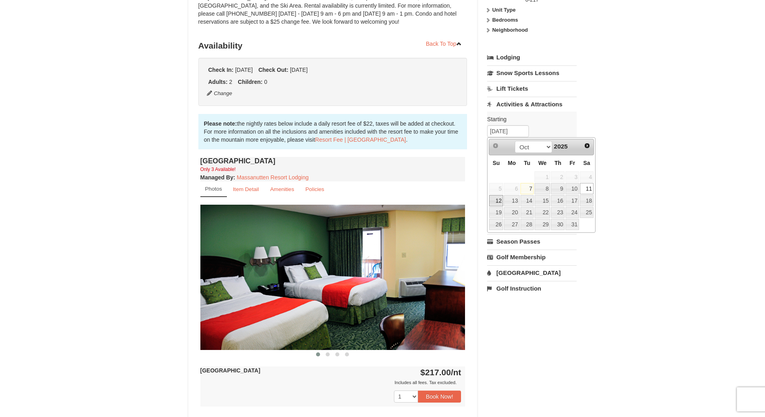
click at [500, 202] on link "12" at bounding box center [496, 200] width 14 height 11
type input "[DATE]"
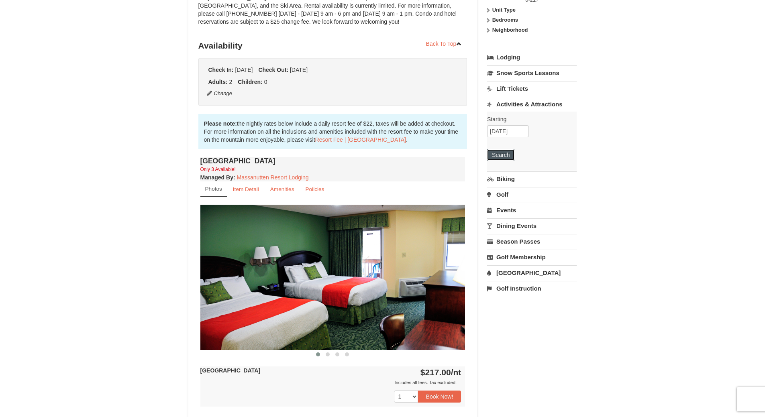
click at [505, 156] on button "Search" at bounding box center [500, 154] width 27 height 11
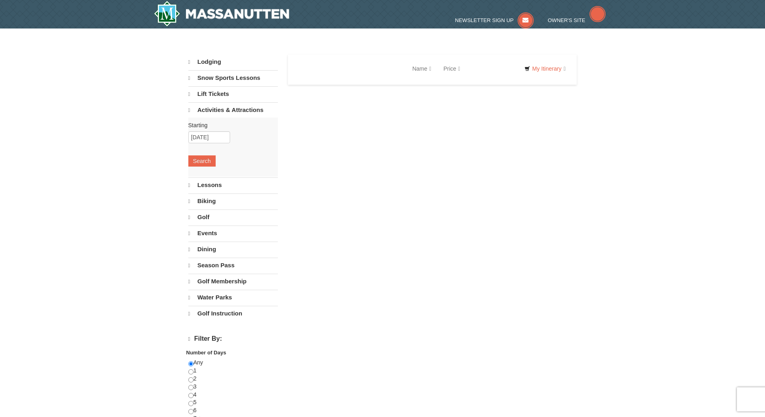
select select "10"
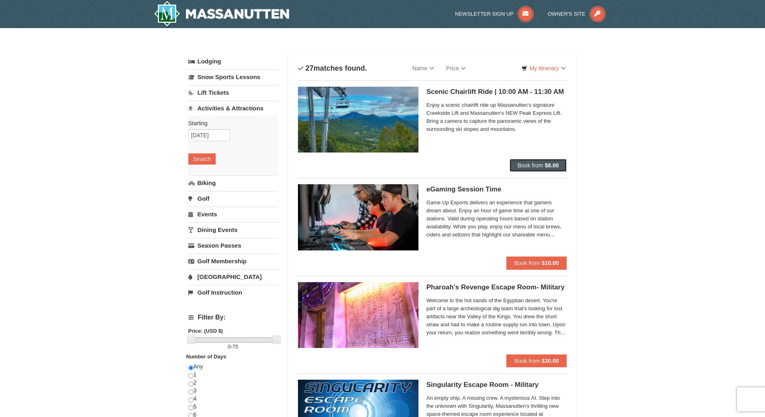
click at [531, 169] on button "Book from $8.00" at bounding box center [538, 165] width 57 height 13
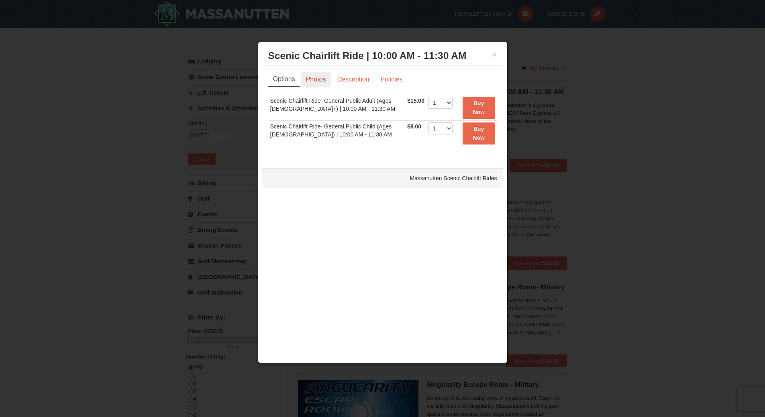
click at [324, 80] on link "Photos" at bounding box center [316, 79] width 31 height 15
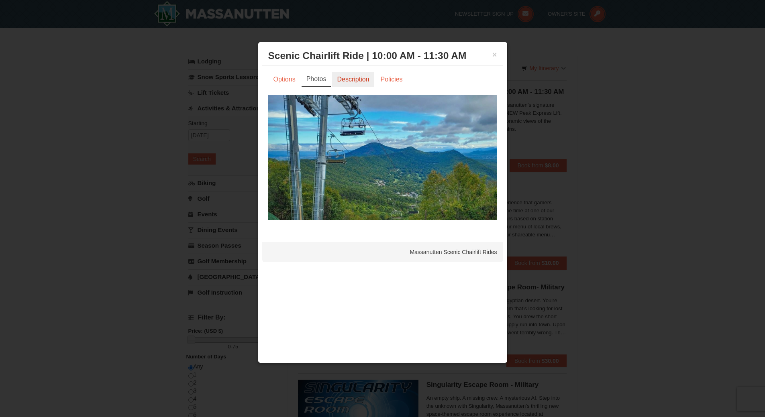
click at [354, 81] on link "Description" at bounding box center [353, 79] width 43 height 15
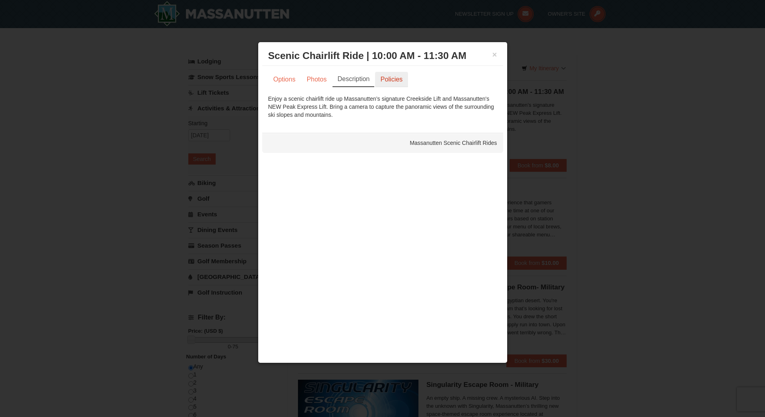
click at [395, 82] on link "Policies" at bounding box center [391, 79] width 33 height 15
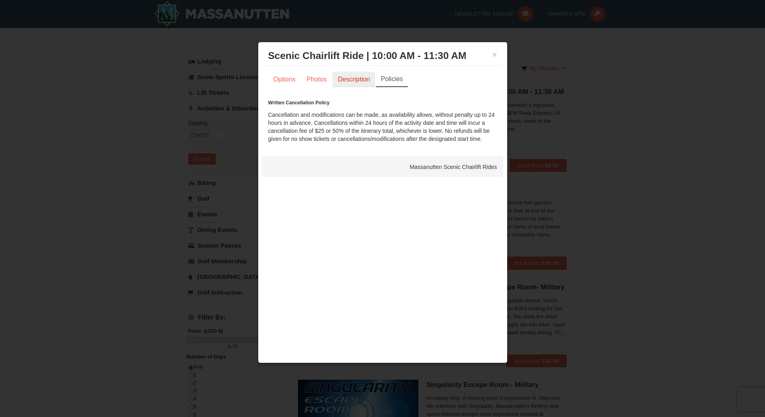
click at [352, 78] on link "Description" at bounding box center [354, 79] width 43 height 15
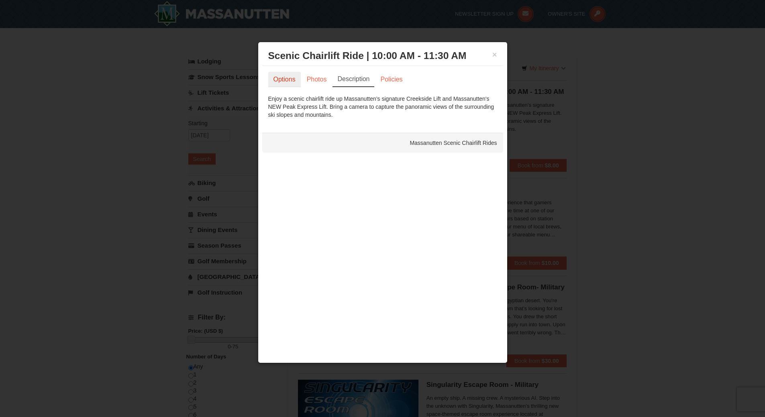
click at [294, 85] on link "Options" at bounding box center [284, 79] width 33 height 15
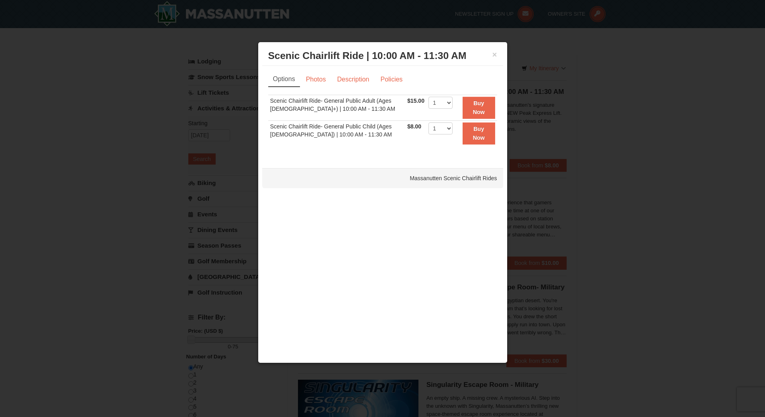
click at [370, 115] on td "Scenic Chairlift Ride- General Public Adult (Ages 13+) | 10:00 AM - 11:30 AM" at bounding box center [336, 108] width 137 height 26
click at [493, 57] on button "×" at bounding box center [495, 55] width 5 height 8
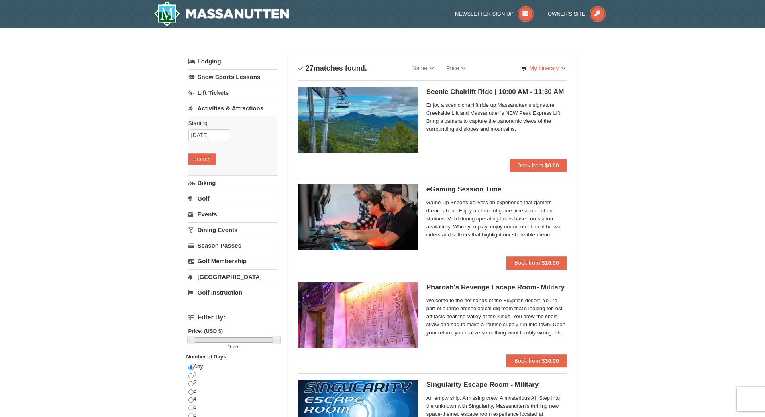
click at [458, 90] on h5 "Scenic Chairlift Ride | 10:00 AM - 11:30 AM Massanutten Scenic Chairlift Rides" at bounding box center [497, 92] width 141 height 8
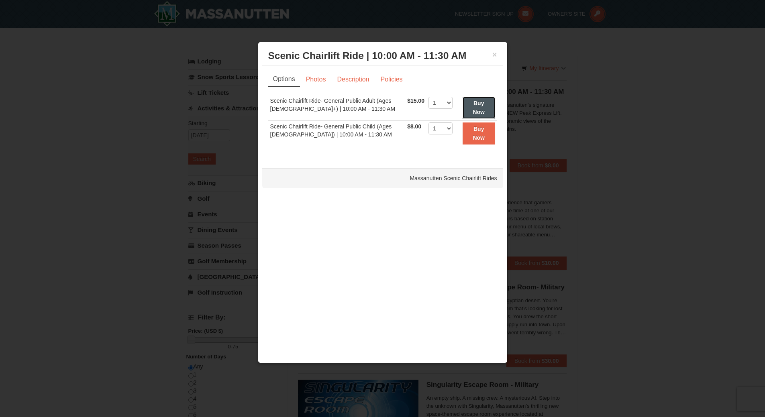
click at [483, 109] on strong "Buy Now" at bounding box center [479, 107] width 12 height 15
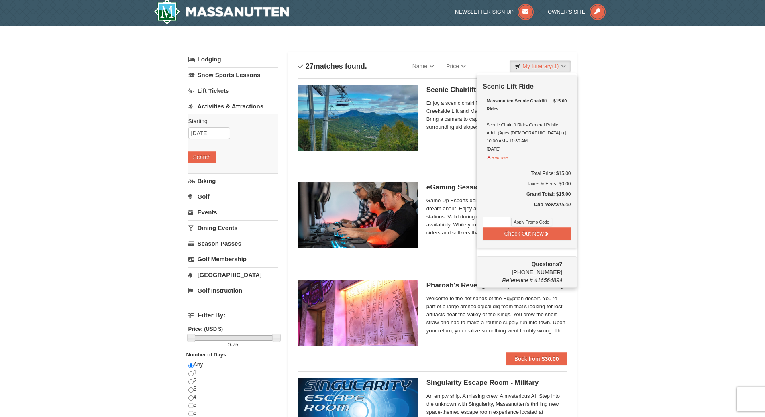
scroll to position [2, 0]
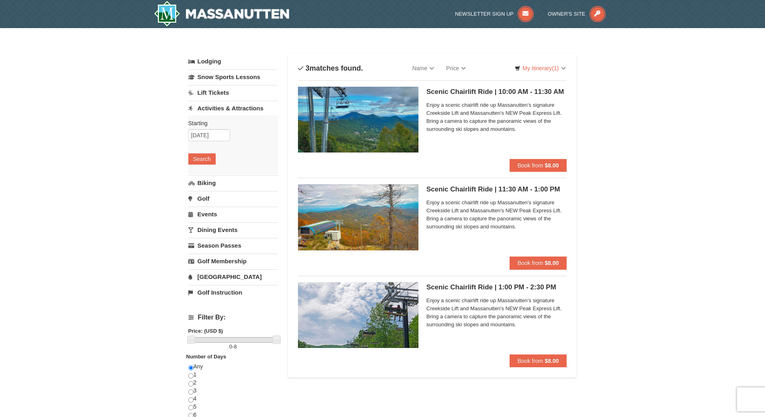
click at [508, 240] on div "Scenic Chairlift Ride | 11:30 AM - 1:00 PM Massanutten Scenic Chairlift Rides E…" at bounding box center [497, 220] width 141 height 72
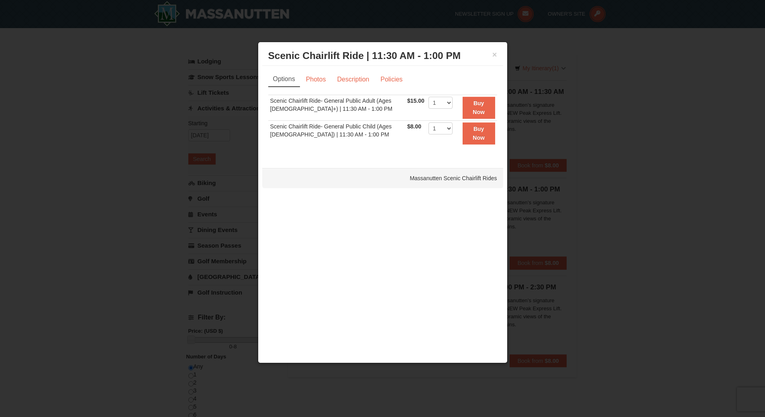
click at [498, 54] on div "× Scenic Chairlift Ride | 11:30 AM - 1:00 PM Massanutten Scenic Chairlift Rides" at bounding box center [382, 56] width 241 height 20
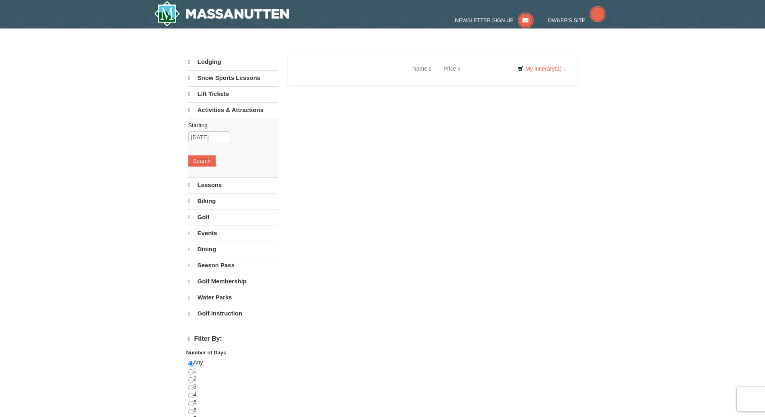
select select "10"
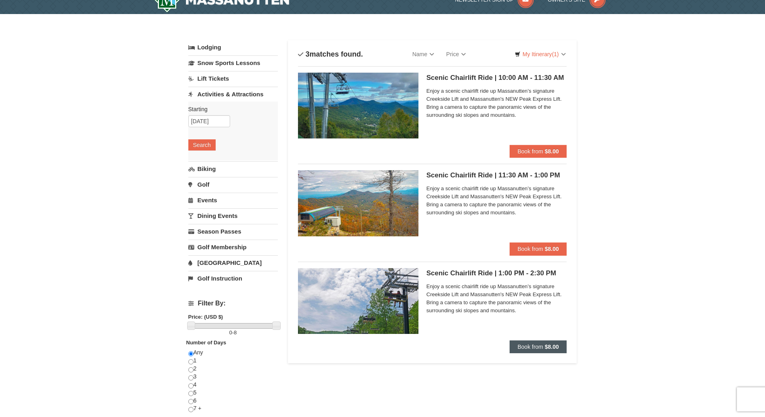
scroll to position [14, 0]
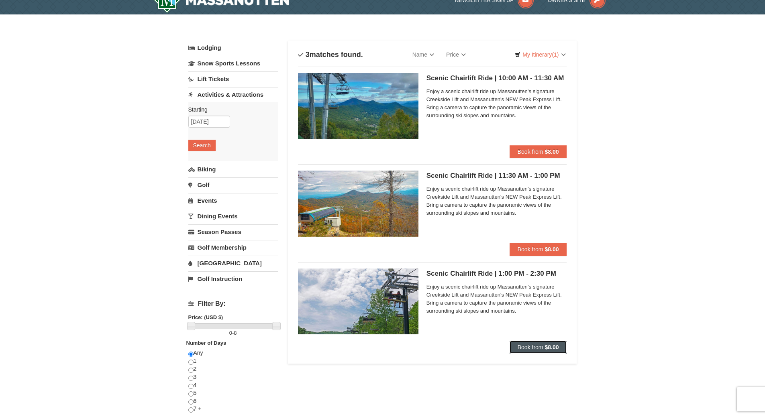
click at [543, 350] on span "Book from" at bounding box center [531, 347] width 26 height 6
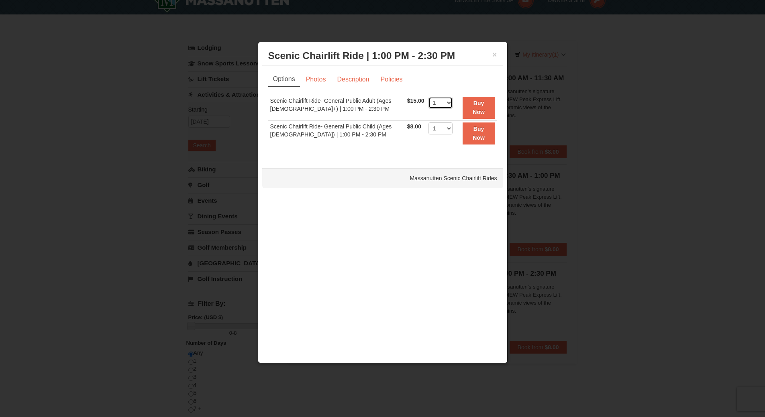
click at [443, 102] on select "1 2 3 4 5 6 7 8 9 10 11 12 13 14 15 16 17 18 19 20 21 22" at bounding box center [441, 103] width 24 height 12
select select "2"
click at [429, 97] on select "1 2 3 4 5 6 7 8 9 10 11 12 13 14 15 16 17 18 19 20 21 22" at bounding box center [441, 103] width 24 height 12
click at [479, 104] on strong "Buy Now" at bounding box center [479, 107] width 12 height 15
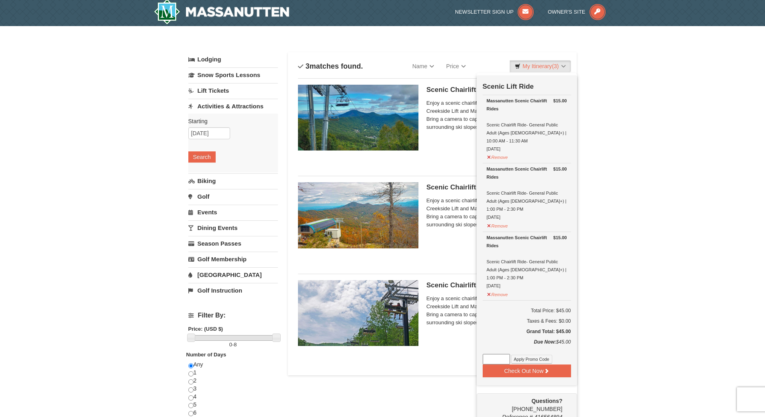
scroll to position [2, 0]
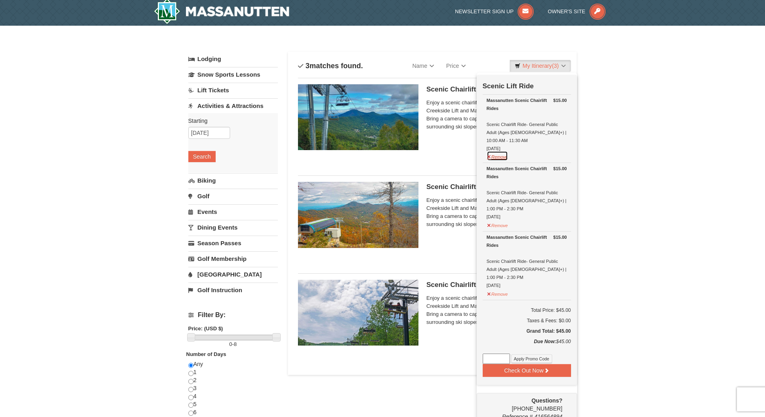
click at [497, 151] on button "Remove" at bounding box center [498, 156] width 22 height 10
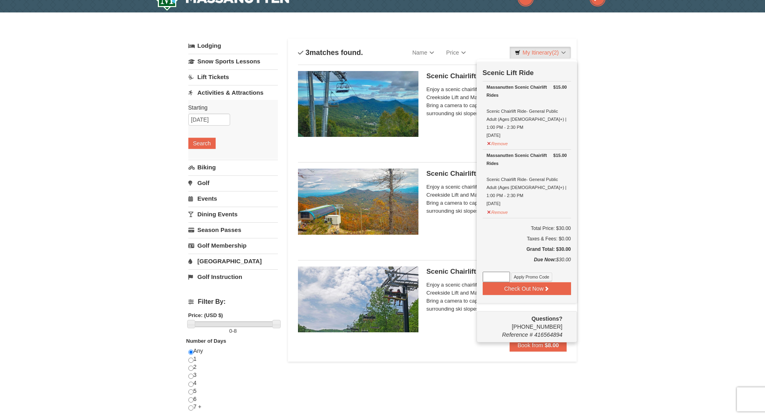
scroll to position [16, 0]
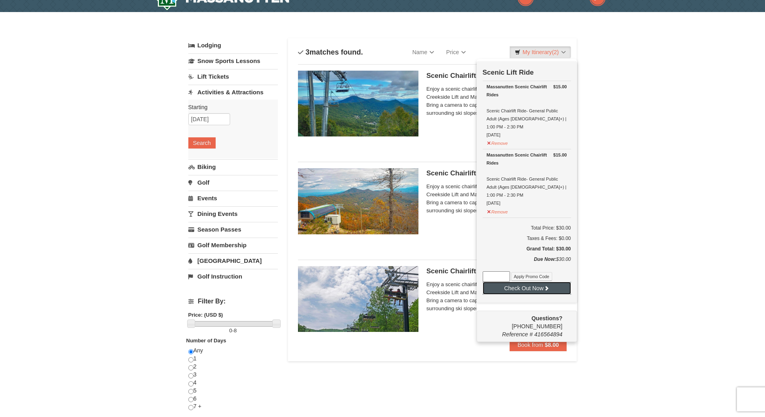
click at [515, 282] on button "Check Out Now" at bounding box center [527, 288] width 88 height 13
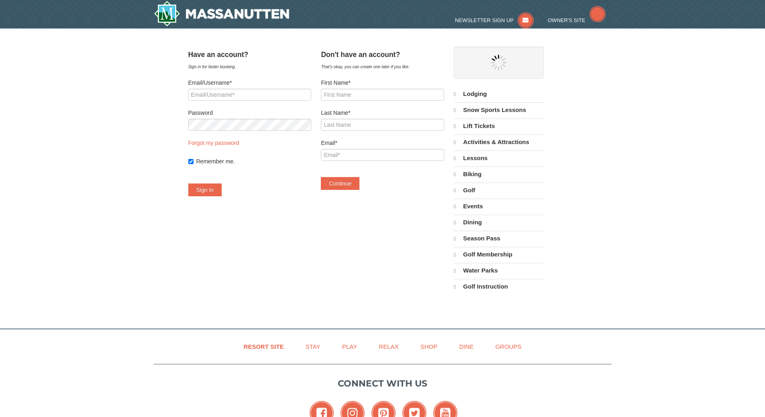
select select "10"
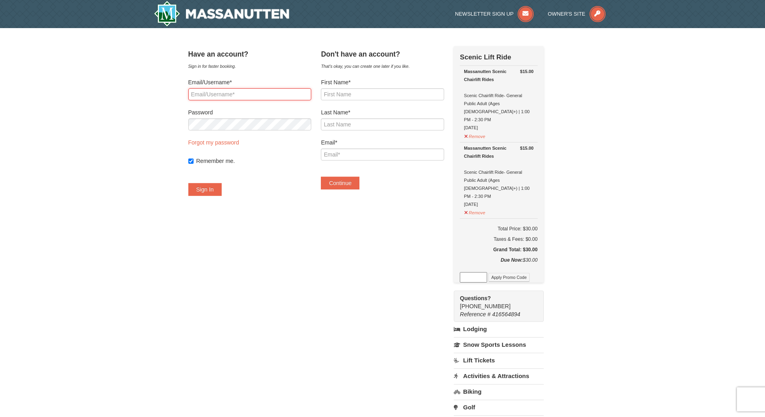
click at [290, 100] on input "Email/Username*" at bounding box center [249, 94] width 123 height 12
click at [372, 98] on input "First Name*" at bounding box center [382, 94] width 123 height 12
click at [372, 98] on input "j" at bounding box center [382, 94] width 123 height 12
type input "jashwanth"
type input "vemulapalli"
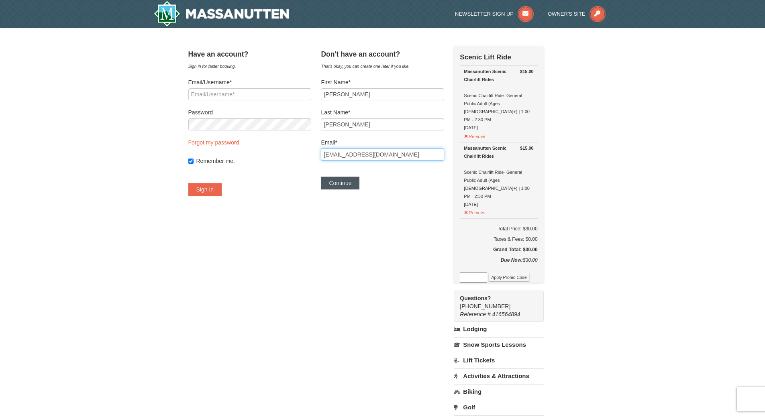
type input "vemulapallijashwanth@gmail.com"
click at [344, 184] on button "Continue" at bounding box center [340, 183] width 39 height 13
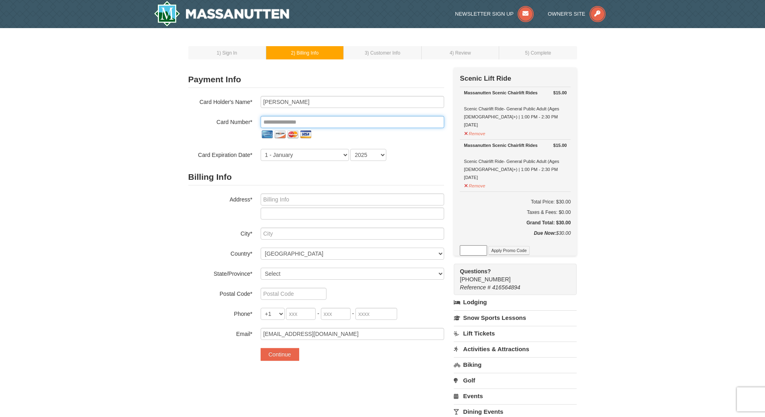
click at [320, 121] on input "tel" at bounding box center [353, 122] width 184 height 12
type input "**********"
click at [270, 153] on select "1 - January 2 - February 3 - March 4 - April 5 - May 6 - June 7 - July 8 - Augu…" at bounding box center [305, 155] width 88 height 12
select select "8"
click at [261, 149] on select "1 - January 2 - February 3 - March 4 - April 5 - May 6 - June 7 - July 8 - Augu…" at bounding box center [305, 155] width 88 height 12
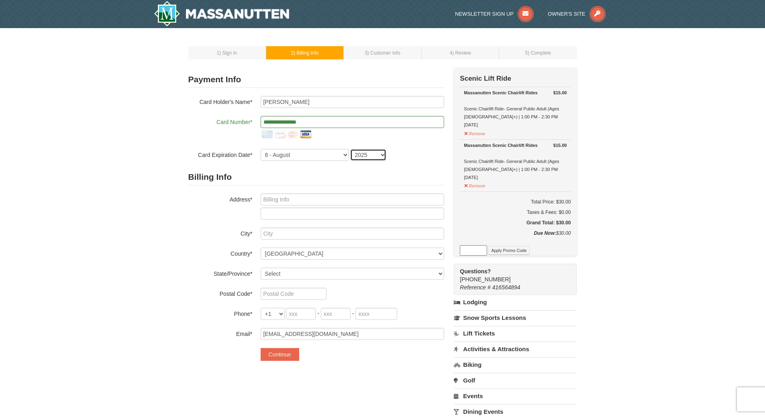
click at [373, 155] on select "2025 2026 2027 2028 2029 2030 2031 2032 2033 2034" at bounding box center [368, 155] width 36 height 12
select select "2030"
click at [350, 149] on select "2025 2026 2027 2028 2029 2030 2031 2032 2033 2034" at bounding box center [368, 155] width 36 height 12
click at [322, 201] on input "text" at bounding box center [353, 200] width 184 height 12
type input "[STREET_ADDRESS]"
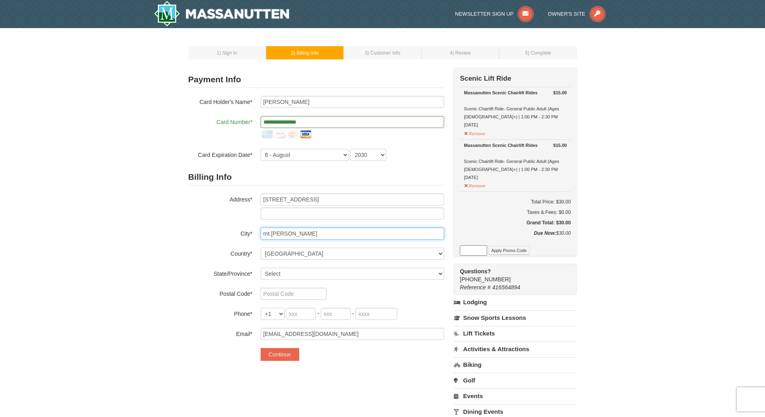
type input "mt.juliet"
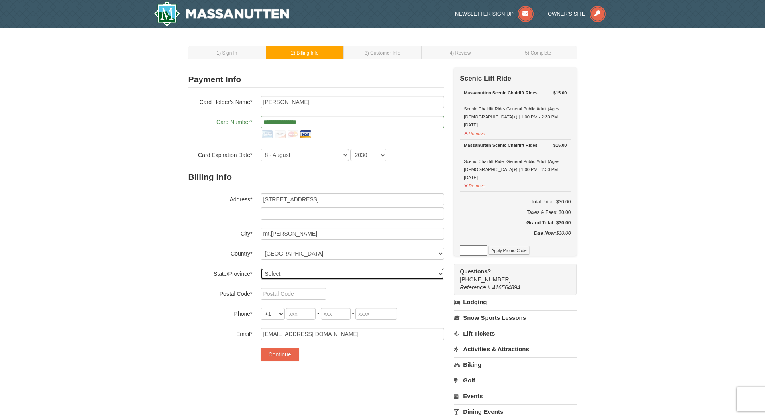
select select "TN"
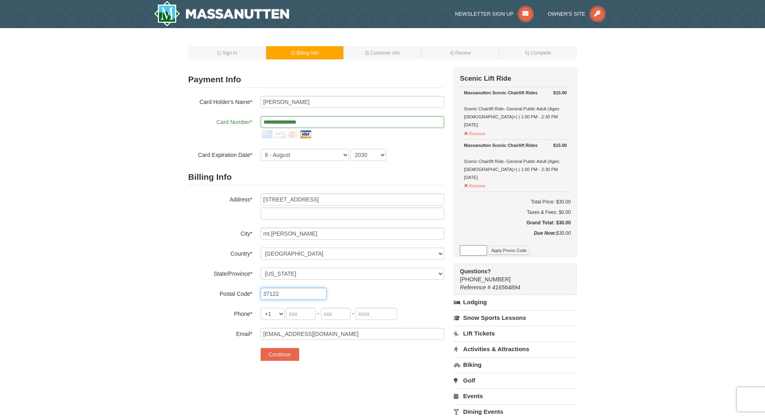
type input "37122"
type input "830"
type input "290"
type input "7971"
click at [278, 356] on button "Continue" at bounding box center [280, 354] width 39 height 13
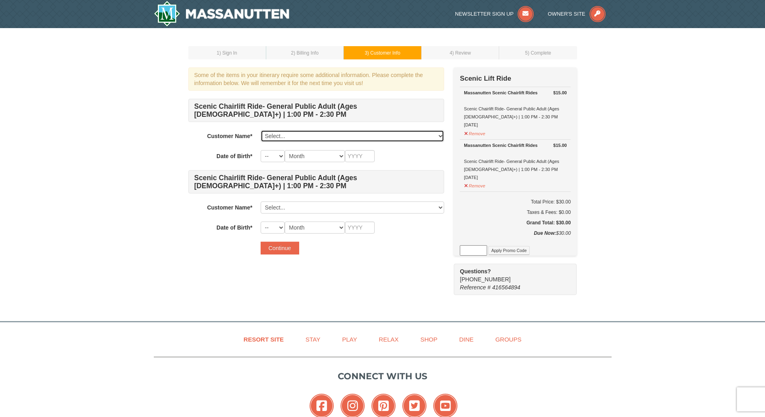
click at [287, 133] on select "Select... [PERSON_NAME] Add New..." at bounding box center [353, 136] width 184 height 12
select select "28356316"
click at [261, 130] on select "Select... [PERSON_NAME] Add New..." at bounding box center [353, 136] width 184 height 12
click at [277, 159] on select "-- 01 02 03 04 05 06 07 08 09 10 11 12 13 14 15 16 17 18 19 20 21 22 23 24 25 2…" at bounding box center [273, 156] width 24 height 12
select select "07"
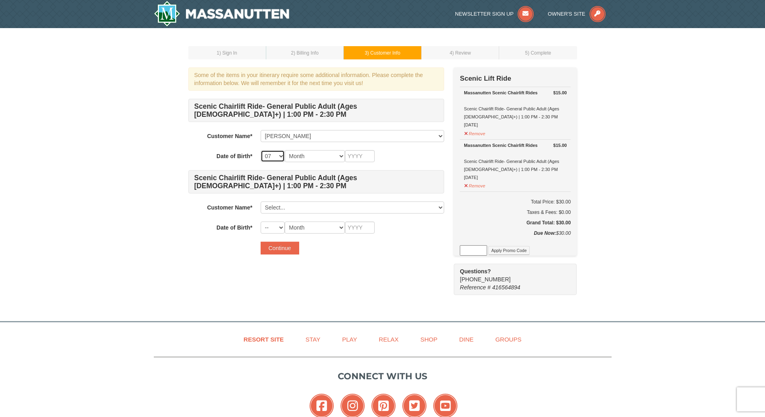
click at [261, 150] on select "-- 01 02 03 04 05 06 07 08 09 10 11 12 13 14 15 16 17 18 19 20 21 22 23 24 25 2…" at bounding box center [273, 156] width 24 height 12
click at [320, 158] on select "Month January February March April May June July August September October Novem…" at bounding box center [315, 156] width 60 height 12
select select "08"
click at [285, 150] on select "Month January February March April May June July August September October Novem…" at bounding box center [315, 156] width 60 height 12
click at [366, 159] on input "text" at bounding box center [360, 156] width 30 height 12
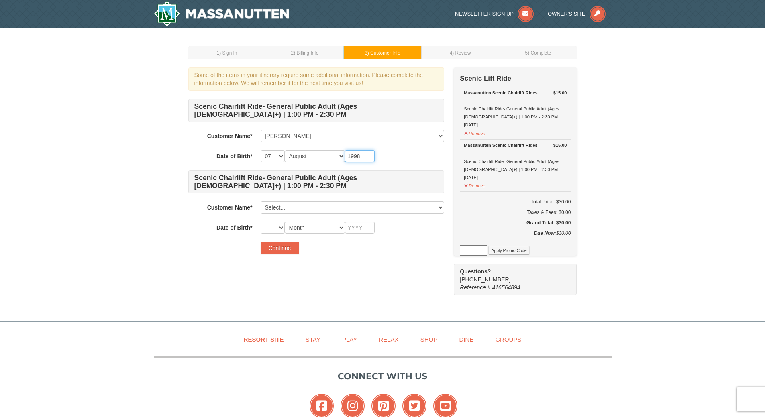
type input "1998"
click at [330, 204] on select "Select... [PERSON_NAME] Add New..." at bounding box center [353, 208] width 184 height 12
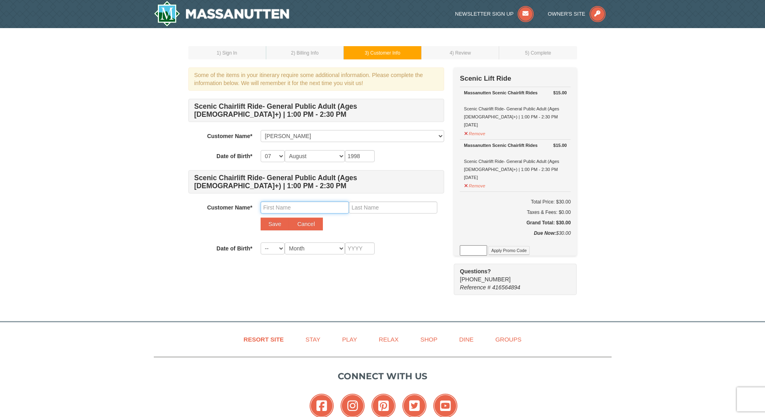
click at [294, 211] on input "text" at bounding box center [305, 208] width 88 height 12
type input "praneetha"
type input "putta"
click at [273, 226] on button "Save" at bounding box center [275, 224] width 29 height 13
click at [273, 226] on select "-- 01 02 03 04 05 06 07 08 09 10 11 12 13 14 15 16 17 18 19 20 21 22 23 24 25 2…" at bounding box center [273, 228] width 24 height 12
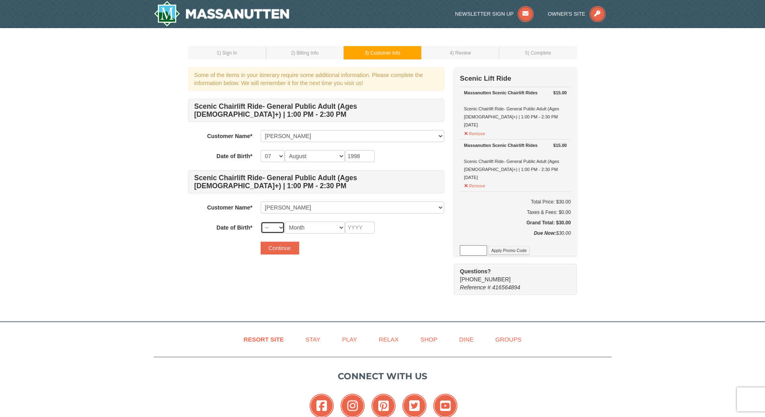
select select "09"
click at [261, 222] on select "-- 01 02 03 04 05 06 07 08 09 10 11 12 13 14 15 16 17 18 19 20 21 22 23 24 25 2…" at bounding box center [273, 228] width 24 height 12
click at [300, 225] on select "Month January February March April May June July August September October Novem…" at bounding box center [315, 228] width 60 height 12
select select "01"
click at [285, 222] on select "Month January February March April May June July August September October Novem…" at bounding box center [315, 228] width 60 height 12
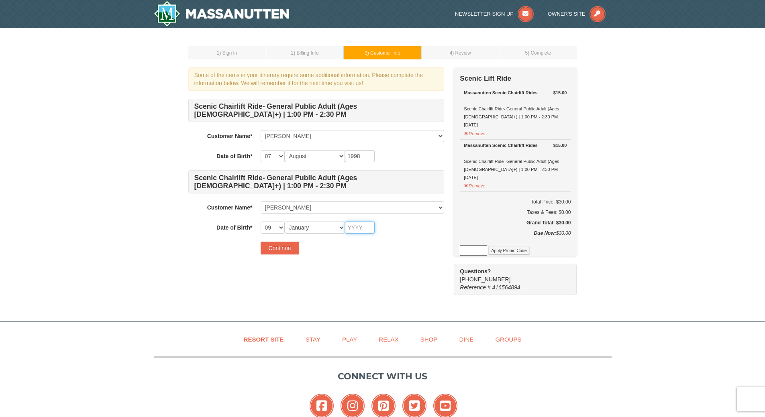
click at [362, 229] on input "text" at bounding box center [360, 228] width 30 height 12
type input "1998"
click at [276, 249] on button "Continue" at bounding box center [280, 248] width 39 height 13
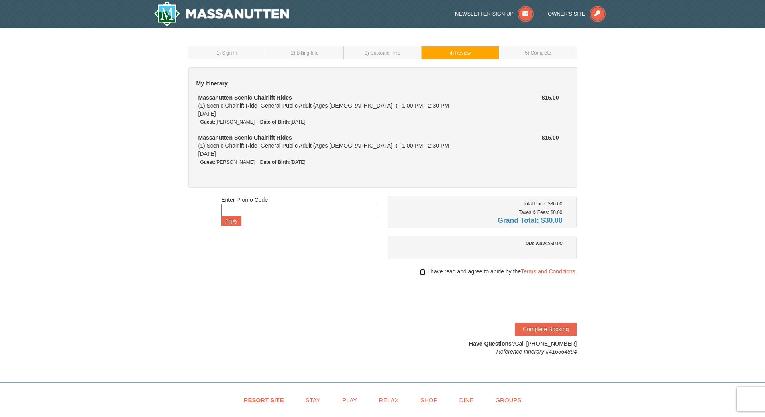
click at [421, 274] on input "checkbox" at bounding box center [422, 272] width 5 height 6
checkbox input "true"
click at [527, 330] on button "Complete Booking" at bounding box center [546, 329] width 62 height 13
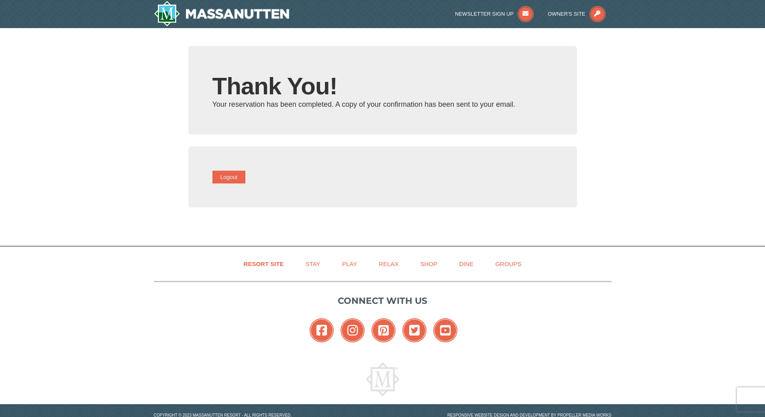
type input "[EMAIL_ADDRESS][DOMAIN_NAME]"
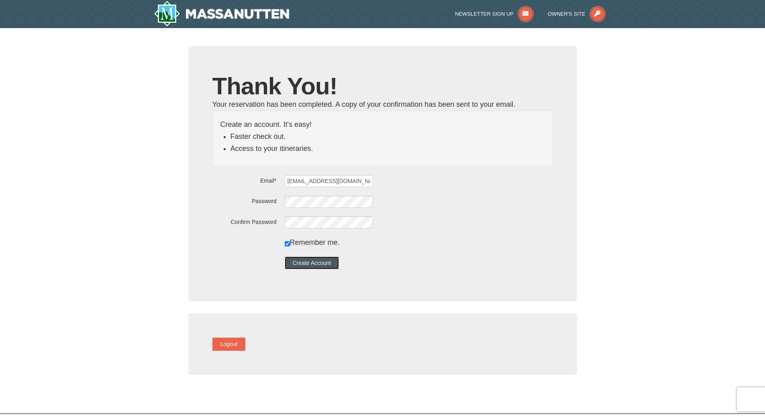
click at [324, 264] on button "Create Account" at bounding box center [312, 263] width 55 height 13
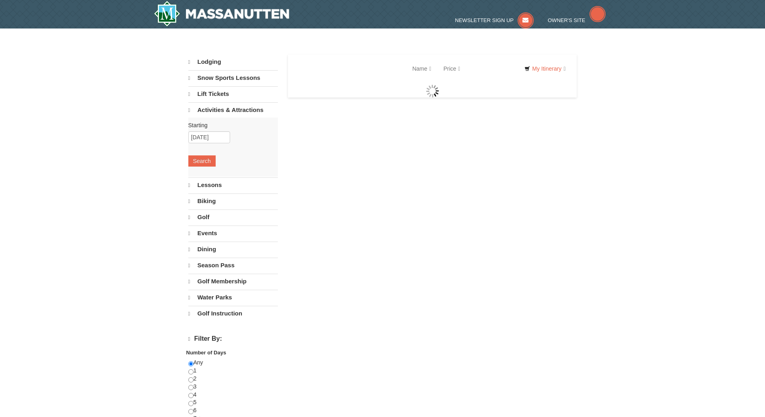
select select "10"
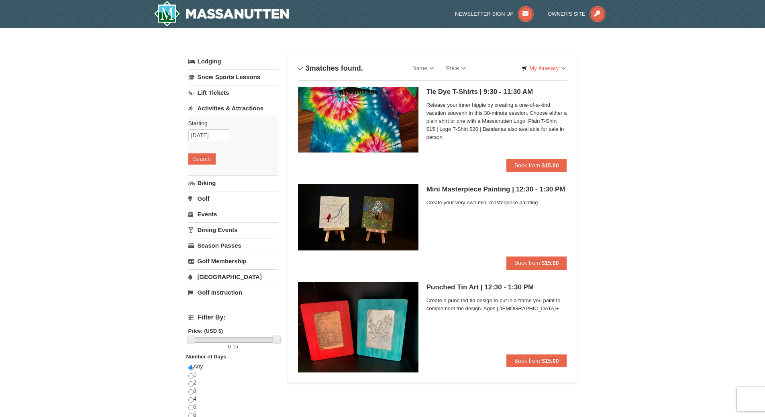
click at [231, 104] on link "Activities & Attractions" at bounding box center [233, 108] width 90 height 15
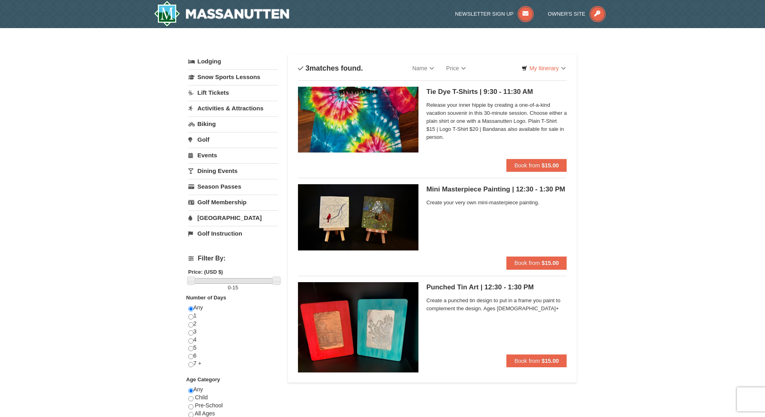
click at [231, 104] on link "Activities & Attractions" at bounding box center [233, 108] width 90 height 15
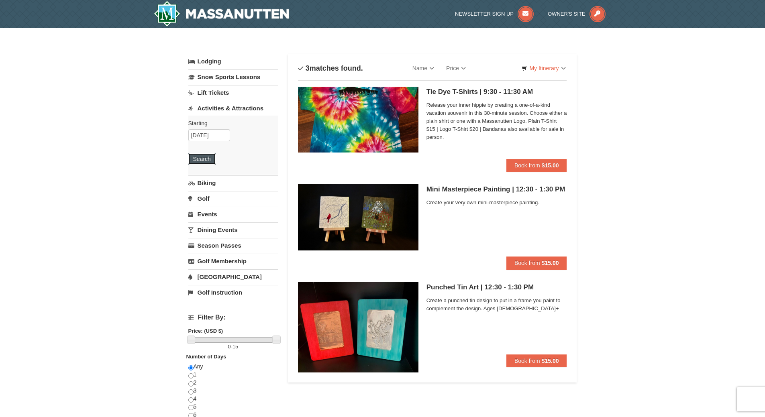
click at [201, 162] on button "Search" at bounding box center [201, 158] width 27 height 11
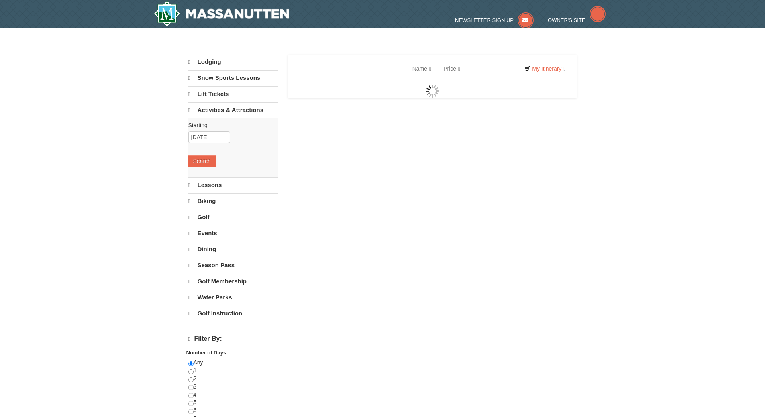
select select "10"
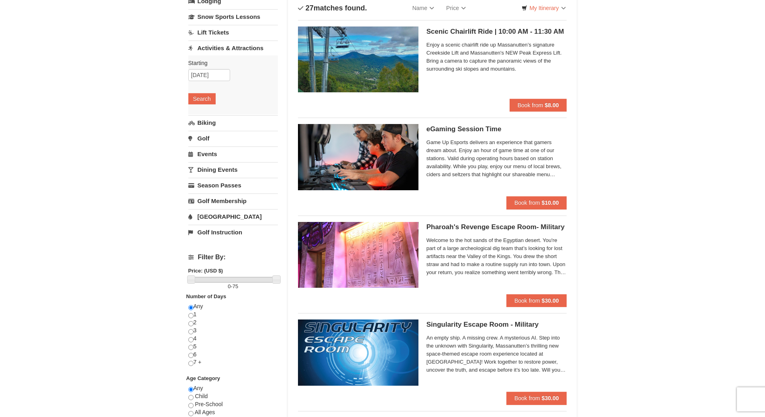
scroll to position [63, 0]
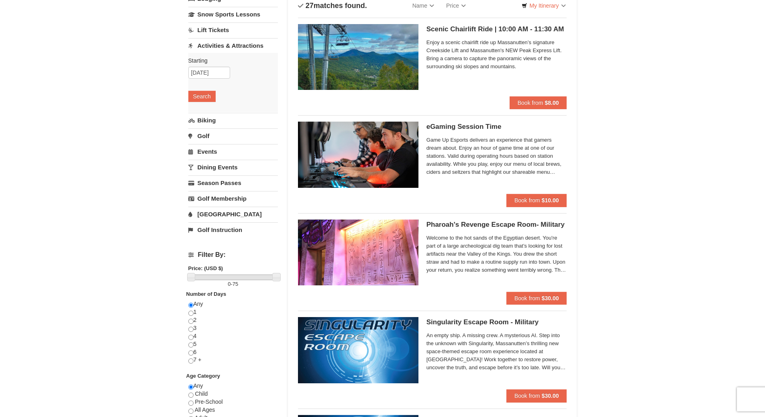
click at [220, 165] on link "Dining Events" at bounding box center [233, 167] width 90 height 15
click at [203, 159] on button "Search" at bounding box center [201, 158] width 27 height 11
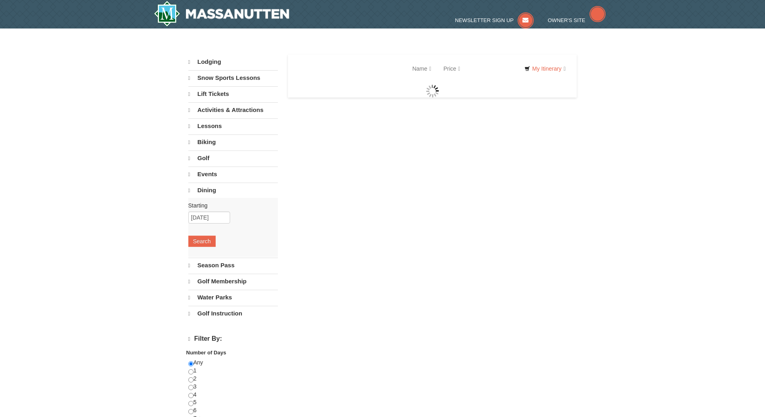
select select "10"
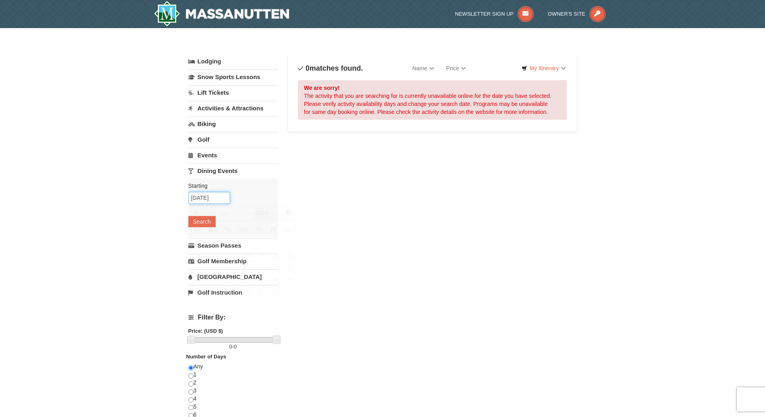
click at [207, 198] on input "10/12/2025" at bounding box center [209, 198] width 42 height 12
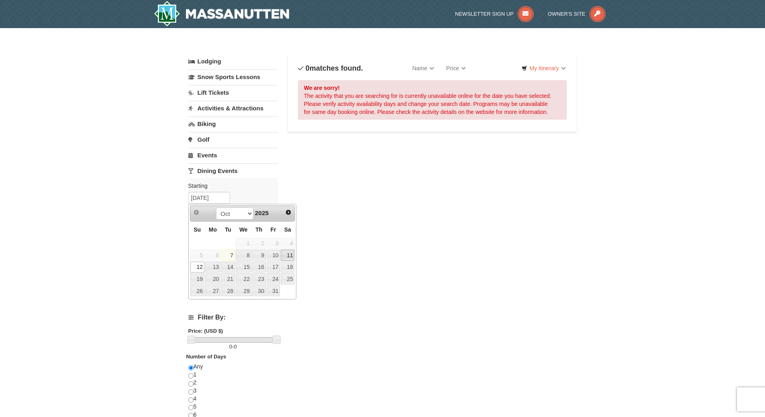
click at [289, 257] on link "11" at bounding box center [288, 255] width 14 height 11
type input "10/11/2025"
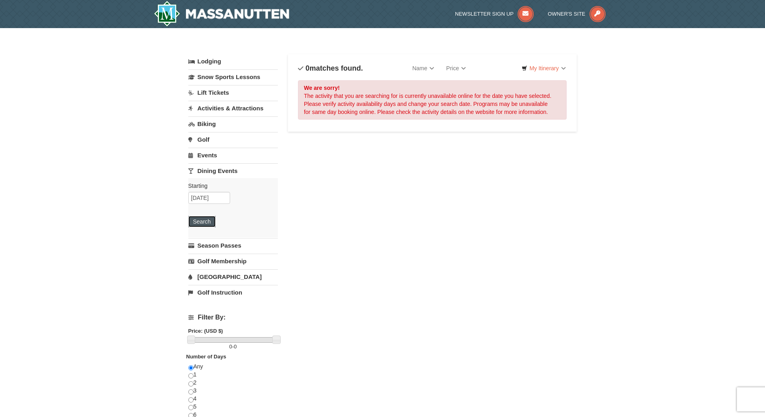
click at [202, 227] on button "Search" at bounding box center [201, 221] width 27 height 11
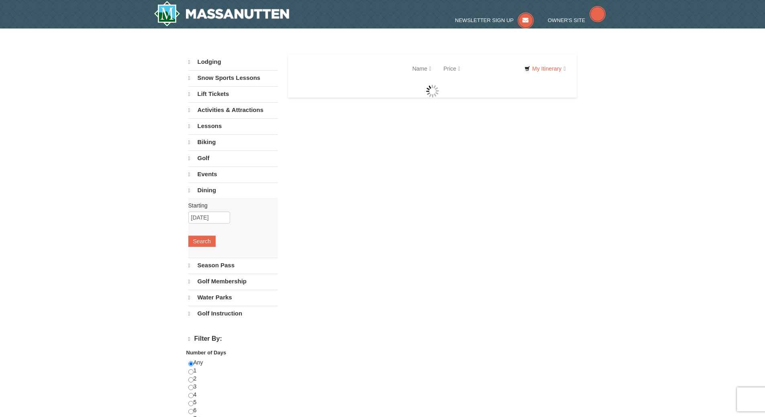
select select "10"
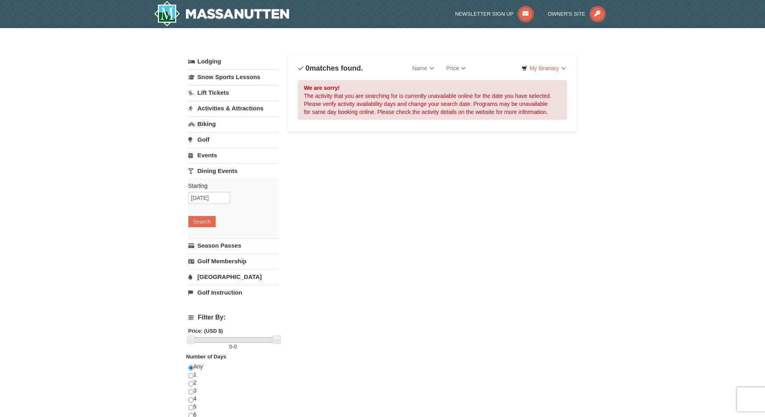
click at [239, 155] on link "Events" at bounding box center [233, 155] width 90 height 15
click at [208, 208] on button "Search" at bounding box center [201, 205] width 27 height 11
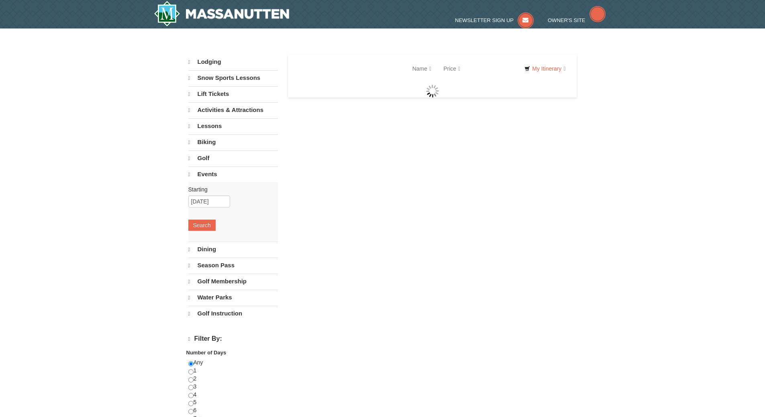
select select "10"
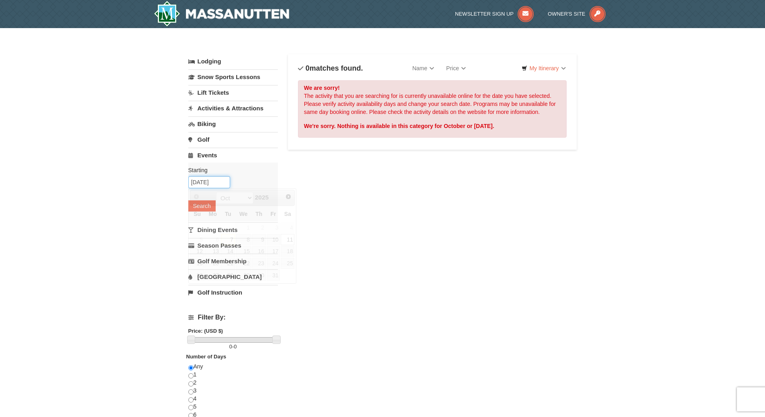
click at [212, 182] on input "[DATE]" at bounding box center [209, 182] width 42 height 12
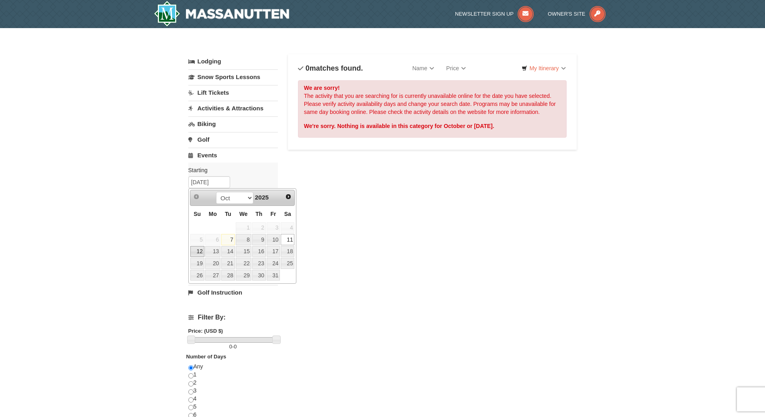
click at [194, 252] on link "12" at bounding box center [197, 251] width 14 height 11
type input "[DATE]"
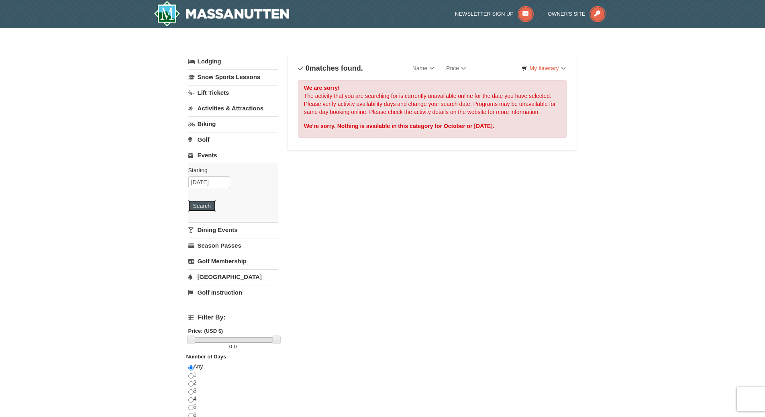
click at [203, 203] on button "Search" at bounding box center [201, 205] width 27 height 11
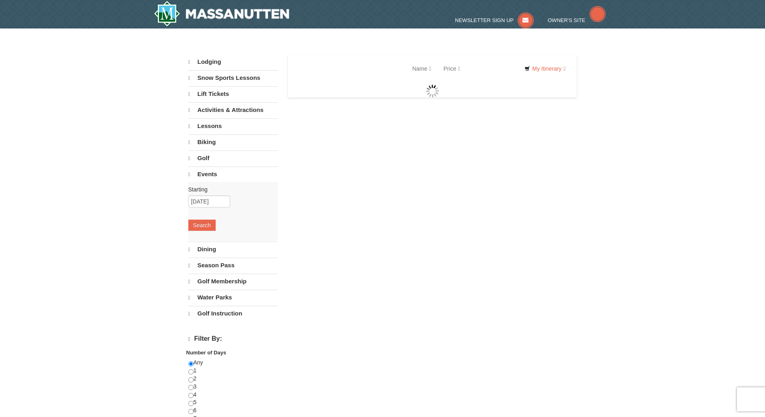
select select "10"
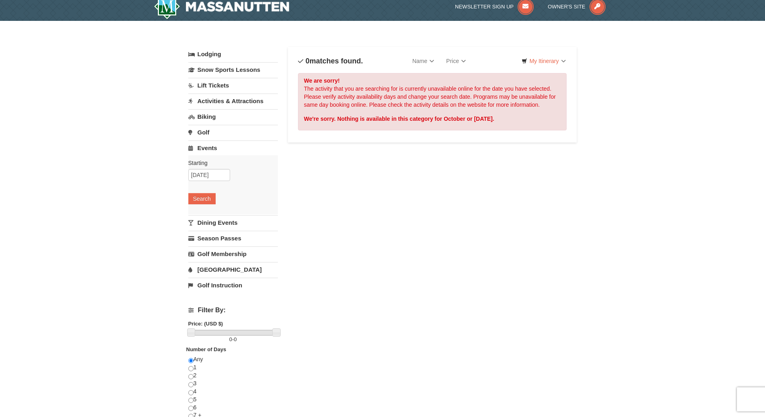
scroll to position [8, 0]
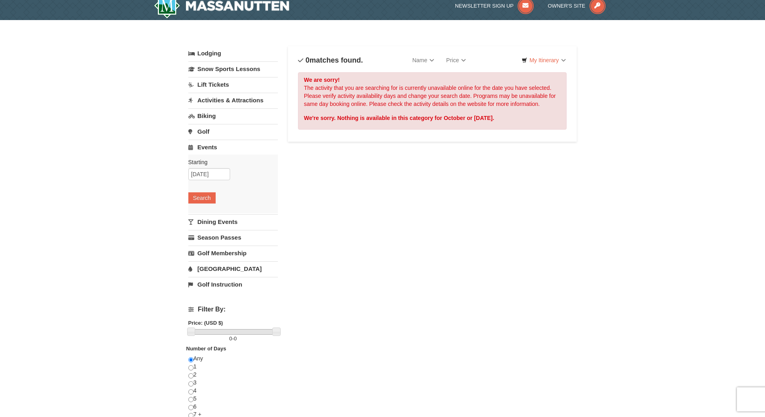
click at [221, 128] on link "Golf" at bounding box center [233, 131] width 90 height 15
click at [200, 185] on button "Search" at bounding box center [201, 182] width 27 height 11
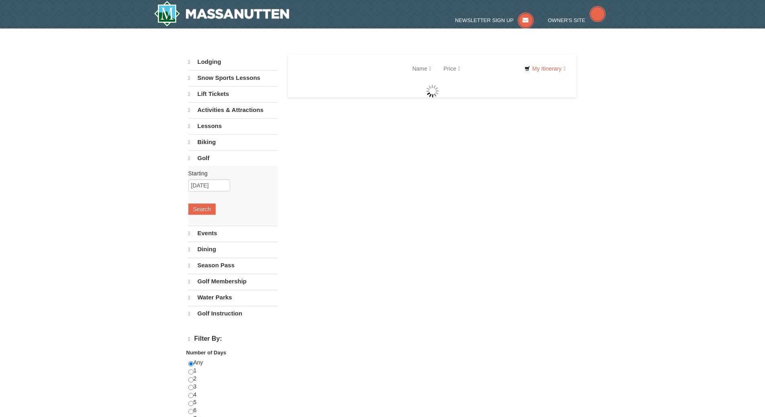
select select "10"
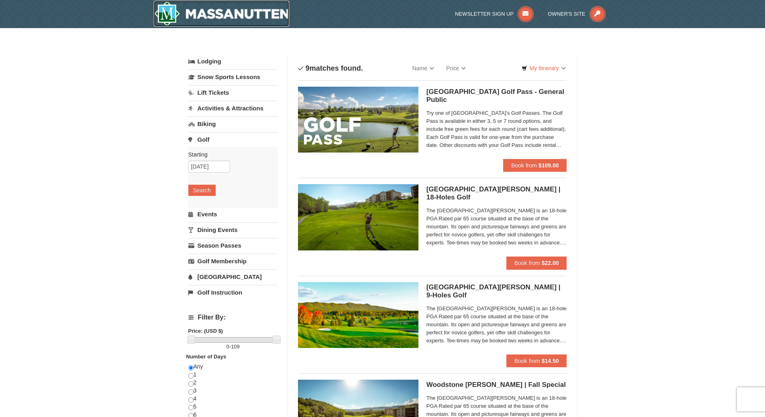
click at [253, 20] on img at bounding box center [222, 14] width 136 height 26
